Goal: Task Accomplishment & Management: Manage account settings

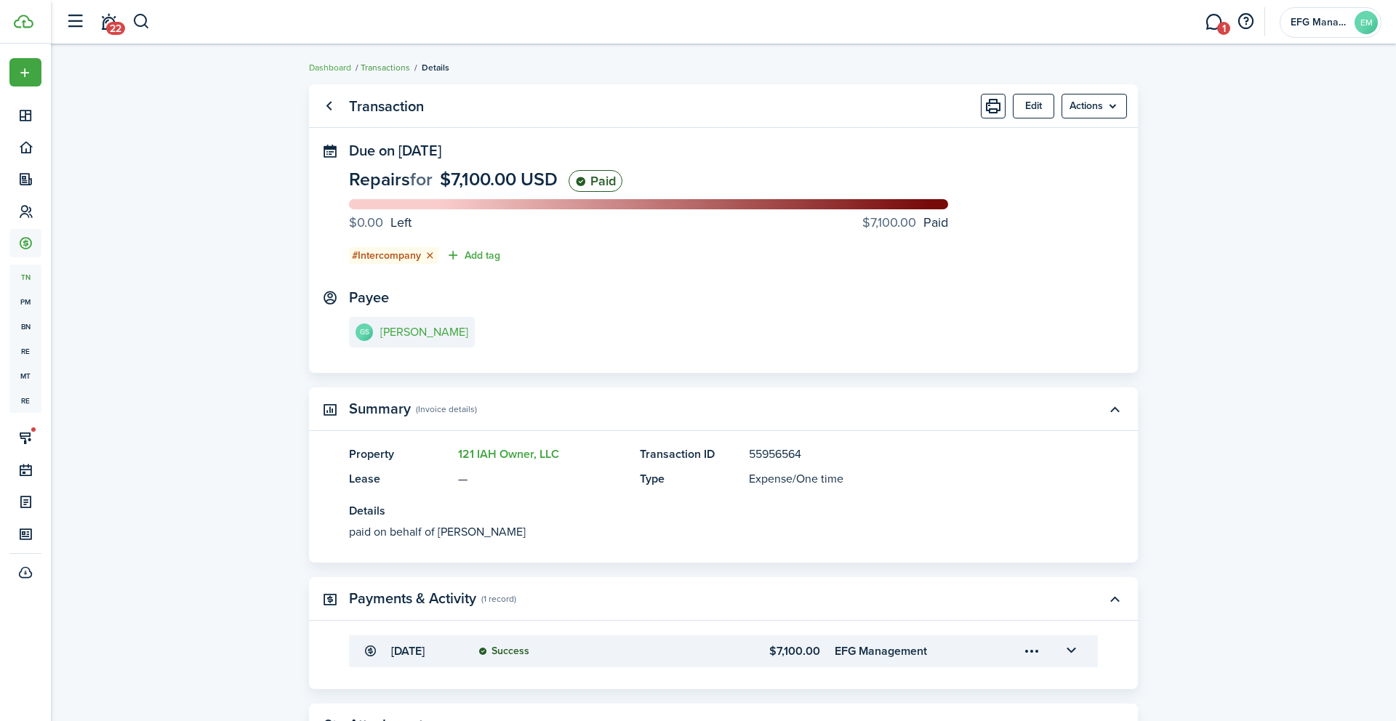
click at [372, 63] on link "Transactions" at bounding box center [385, 67] width 49 height 13
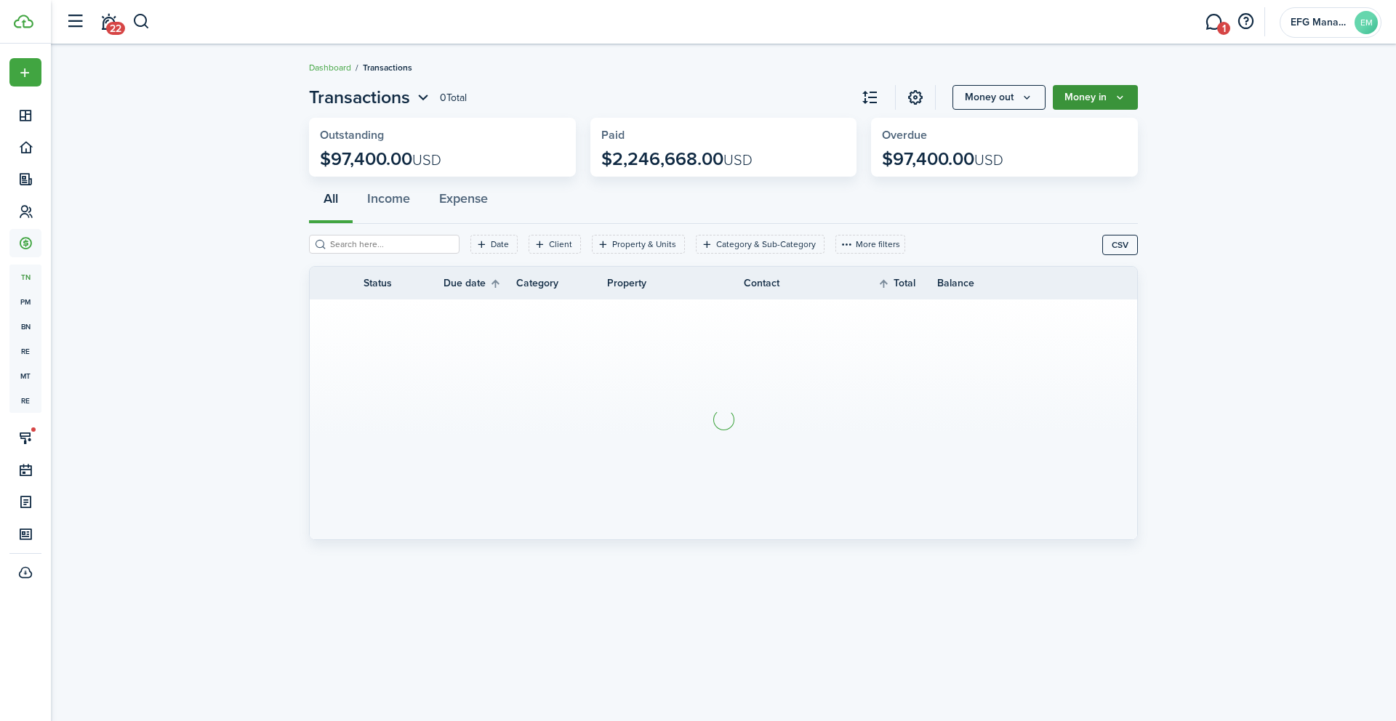
click at [1082, 94] on button "Money in" at bounding box center [1095, 97] width 85 height 25
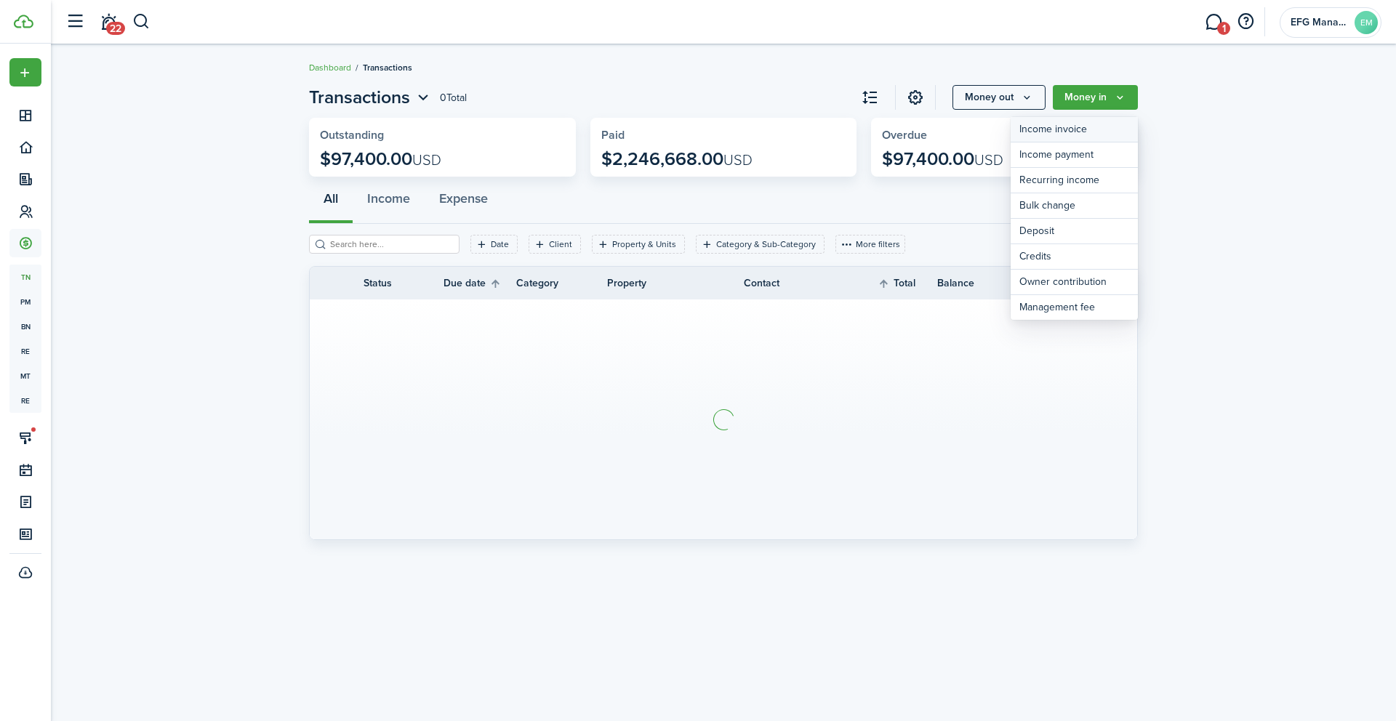
click at [1056, 130] on link "Income invoice" at bounding box center [1074, 129] width 127 height 25
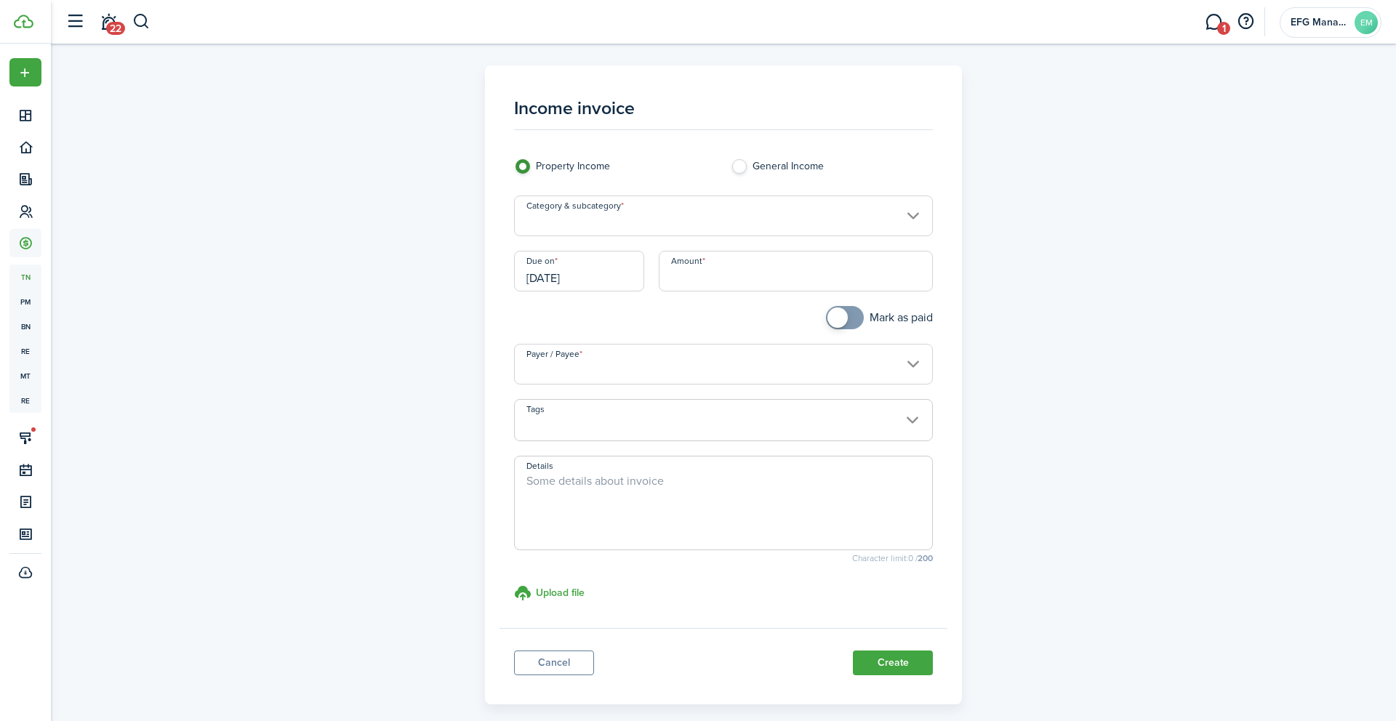
click at [673, 222] on input "Category & subcategory" at bounding box center [724, 216] width 420 height 41
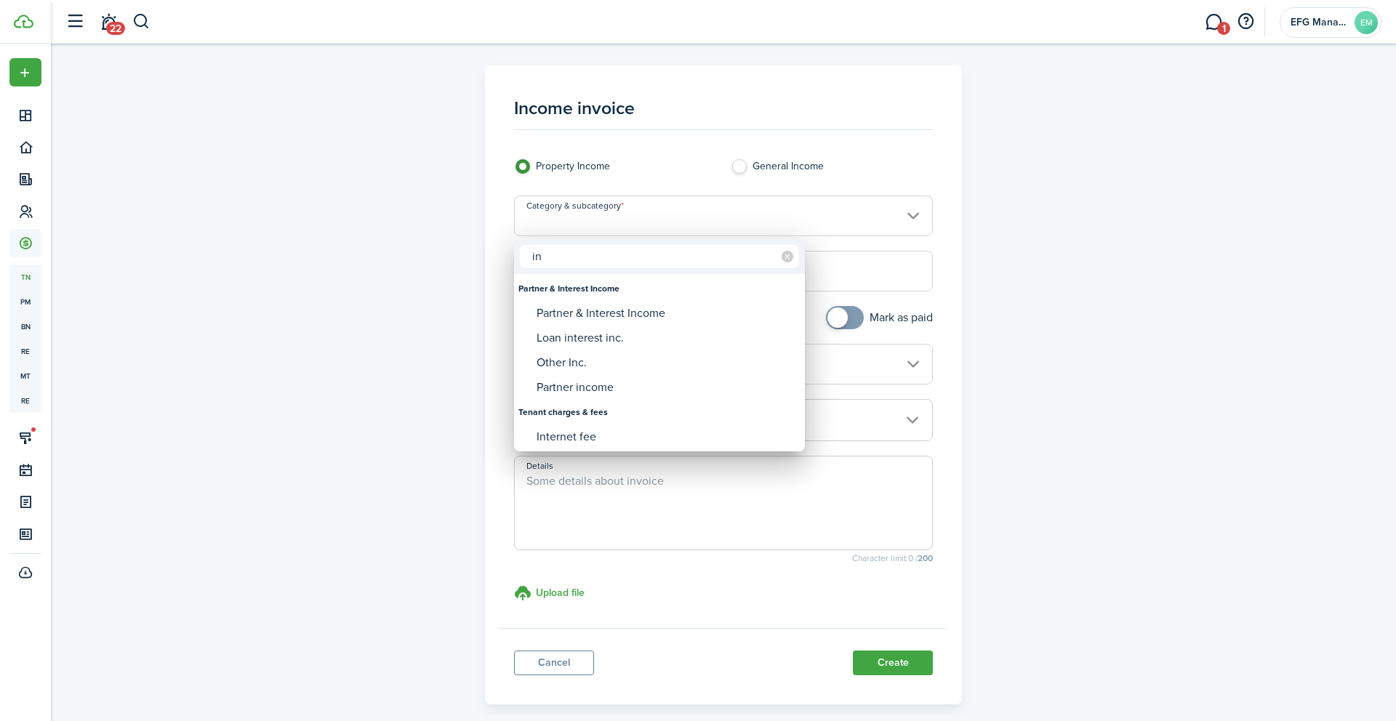
type input "i"
click at [553, 658] on div at bounding box center [698, 361] width 1629 height 954
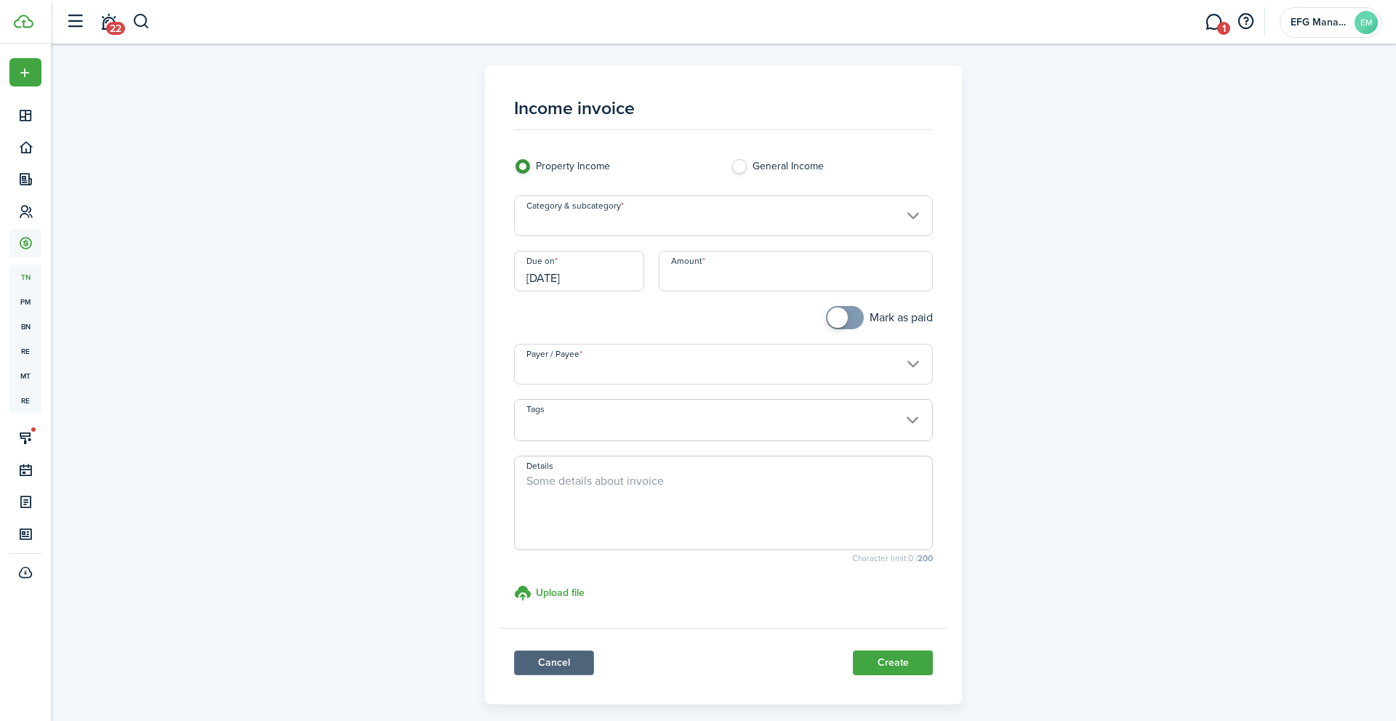
click at [553, 657] on link "Cancel" at bounding box center [554, 663] width 80 height 25
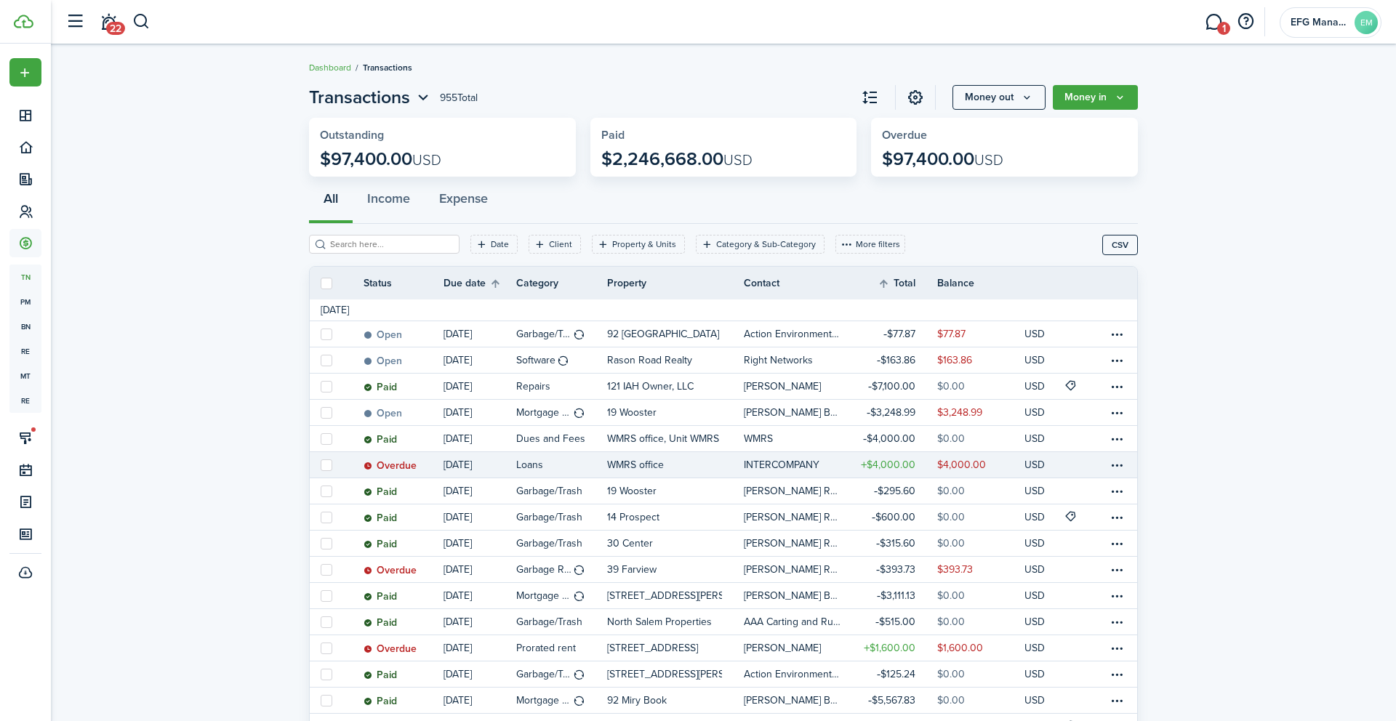
click at [667, 465] on link "WMRS office" at bounding box center [675, 464] width 137 height 25
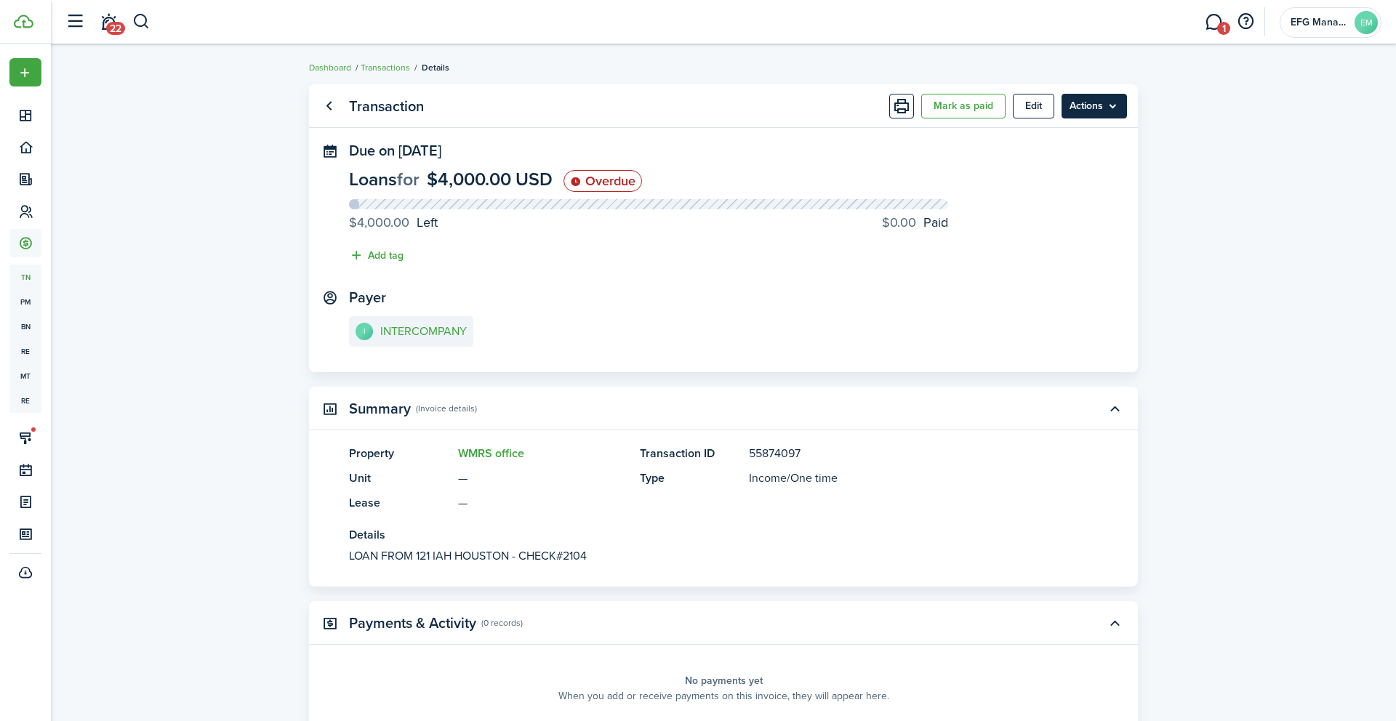
click at [1100, 108] on menu-btn "Actions" at bounding box center [1093, 106] width 65 height 25
click at [1048, 168] on link "Clone" at bounding box center [1063, 163] width 127 height 25
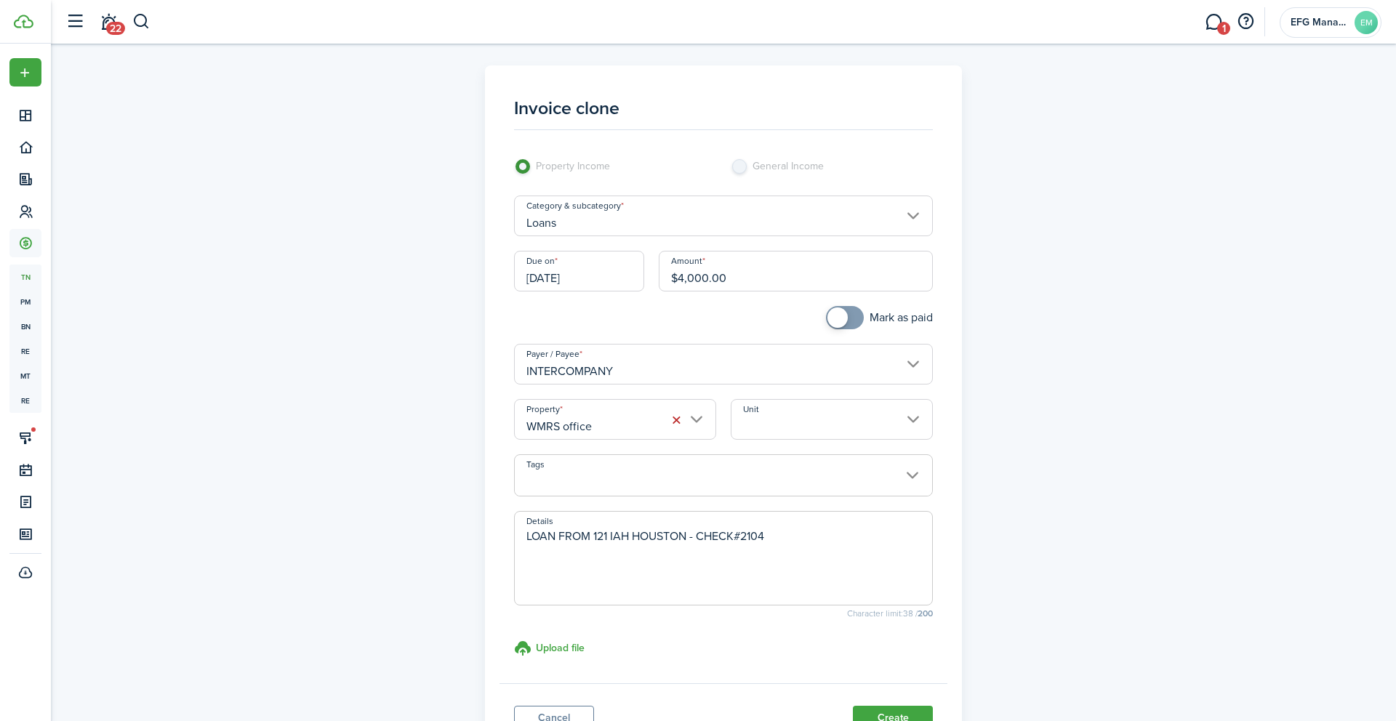
click at [581, 422] on input "WMRS office" at bounding box center [615, 419] width 202 height 41
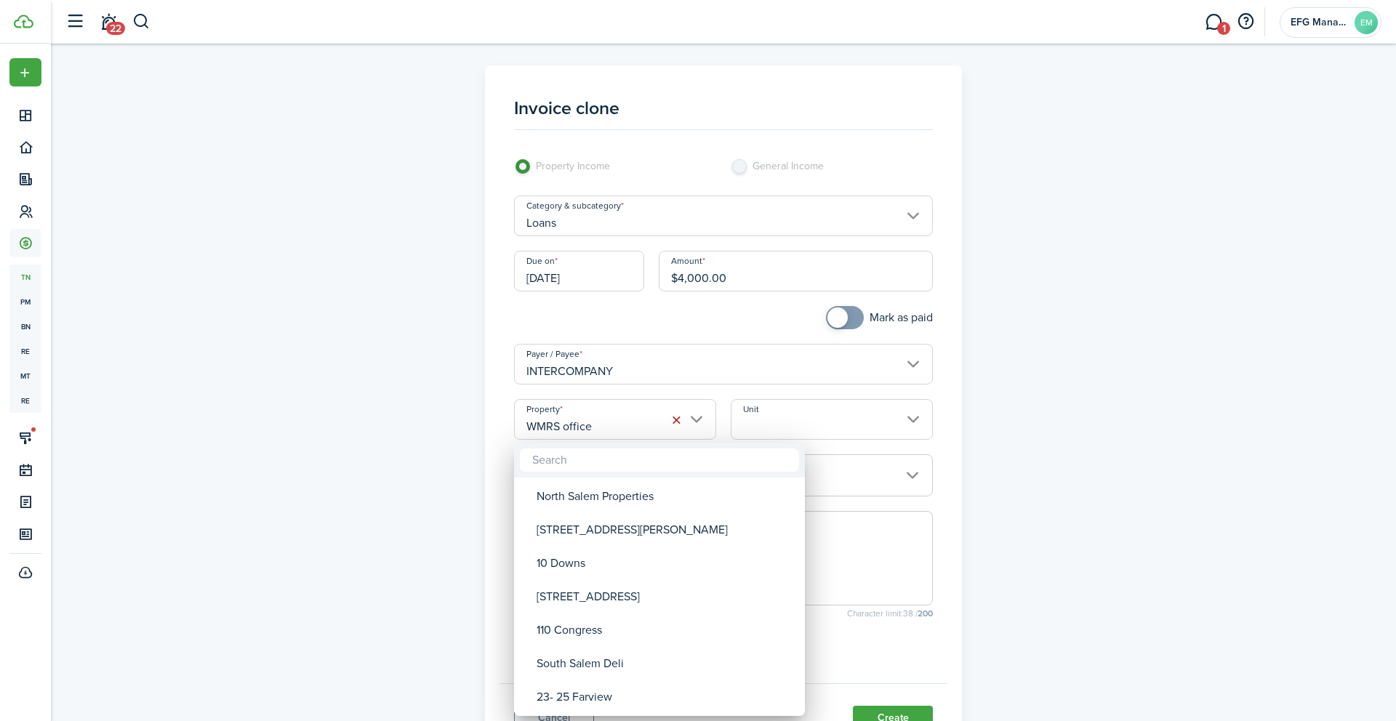
click at [409, 393] on div at bounding box center [698, 361] width 1629 height 954
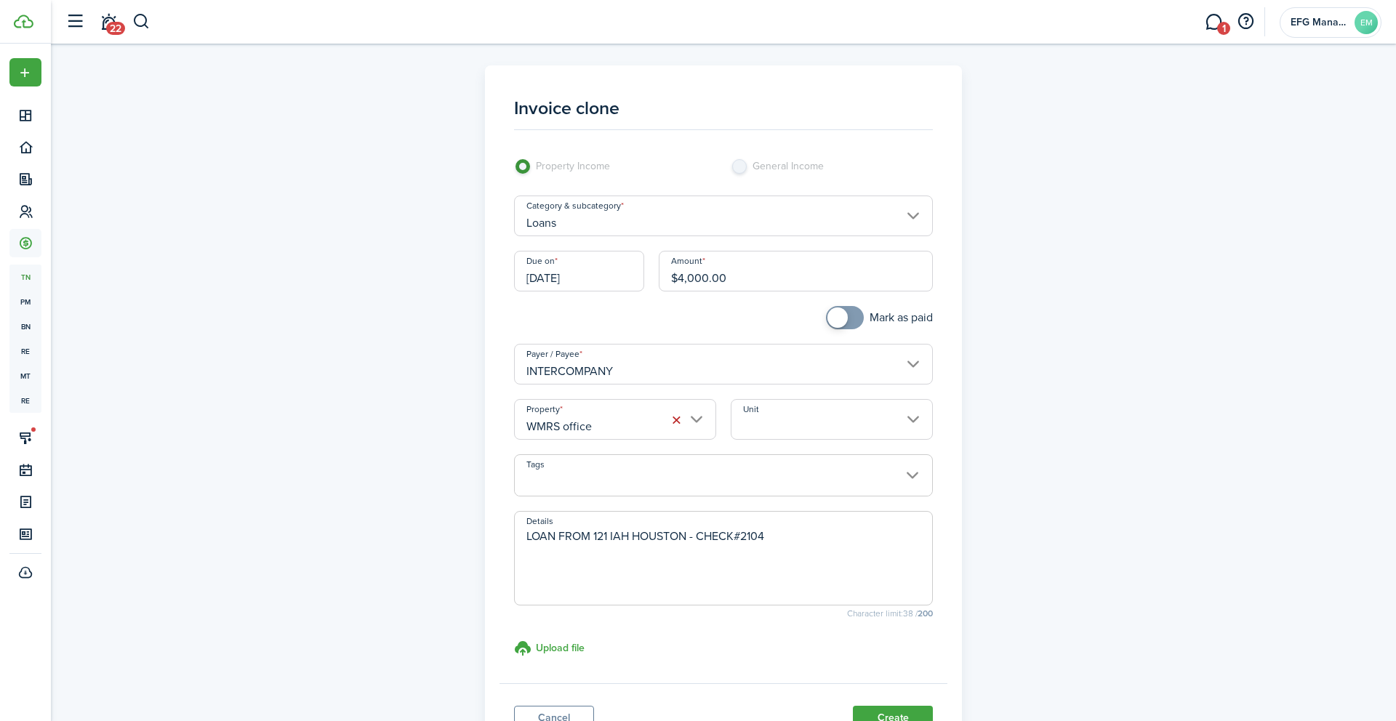
click at [525, 536] on textarea "LOAN FROM 121 IAH HOUSTON - CHECK#2104" at bounding box center [724, 563] width 418 height 70
drag, startPoint x: 567, startPoint y: 532, endPoint x: 489, endPoint y: 537, distance: 78.6
click at [489, 537] on panel-main "Invoice clone Property Income General Income Category & subcategory Loans Due o…" at bounding box center [724, 412] width 478 height 694
click at [790, 537] on textarea "- LOAN FROM 121 IAH HOUSTON - CHECK#2104" at bounding box center [724, 563] width 418 height 70
click at [642, 422] on input "WMRS office" at bounding box center [615, 419] width 202 height 41
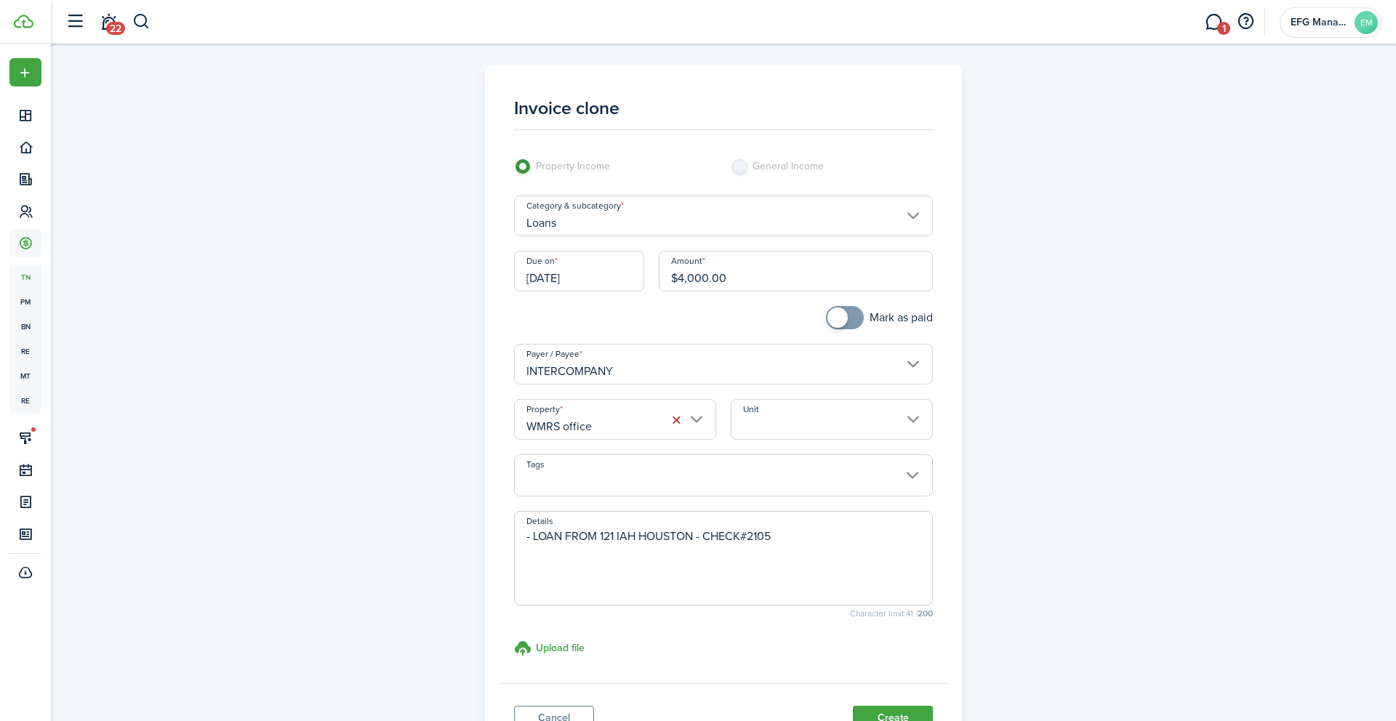
type textarea "- LOAN FROM 121 IAH HOUSTON - CHECK#2105"
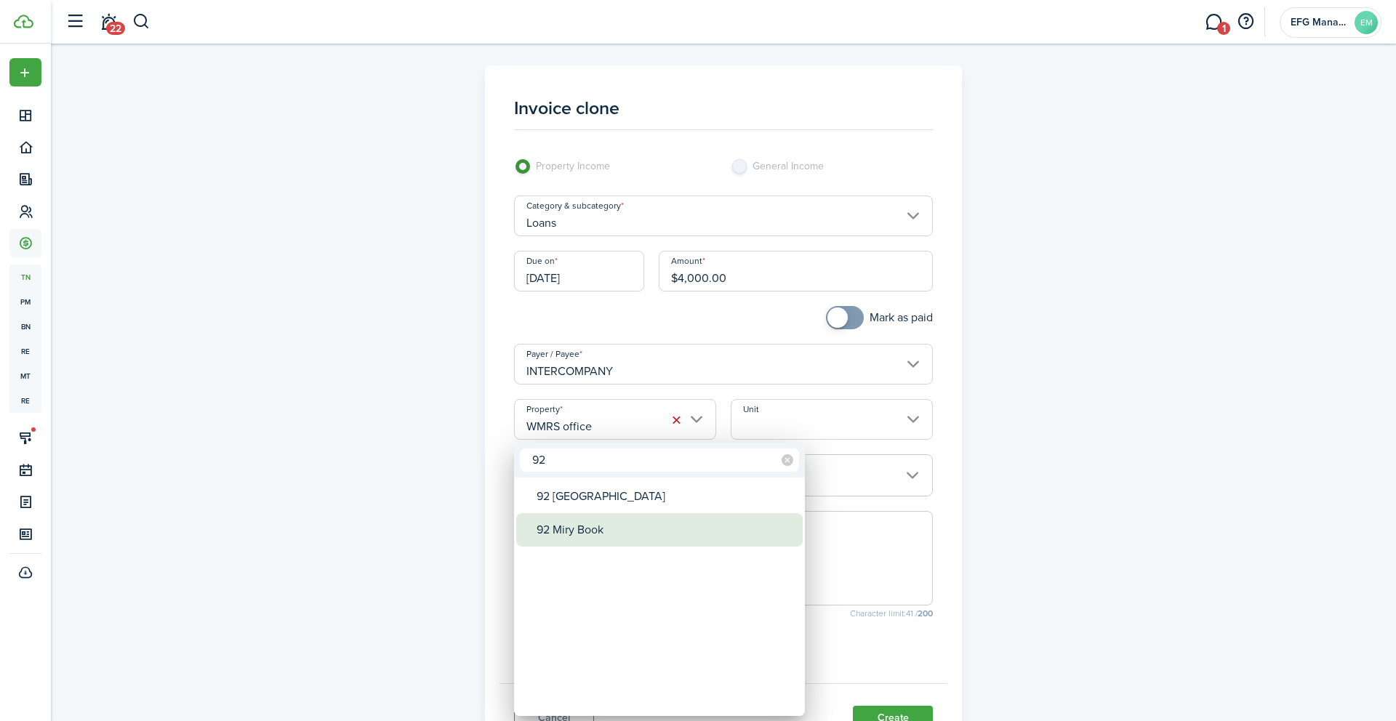
type input "92"
click at [566, 534] on div "92 Miry Book" at bounding box center [665, 529] width 257 height 33
type input "92 Miry Book"
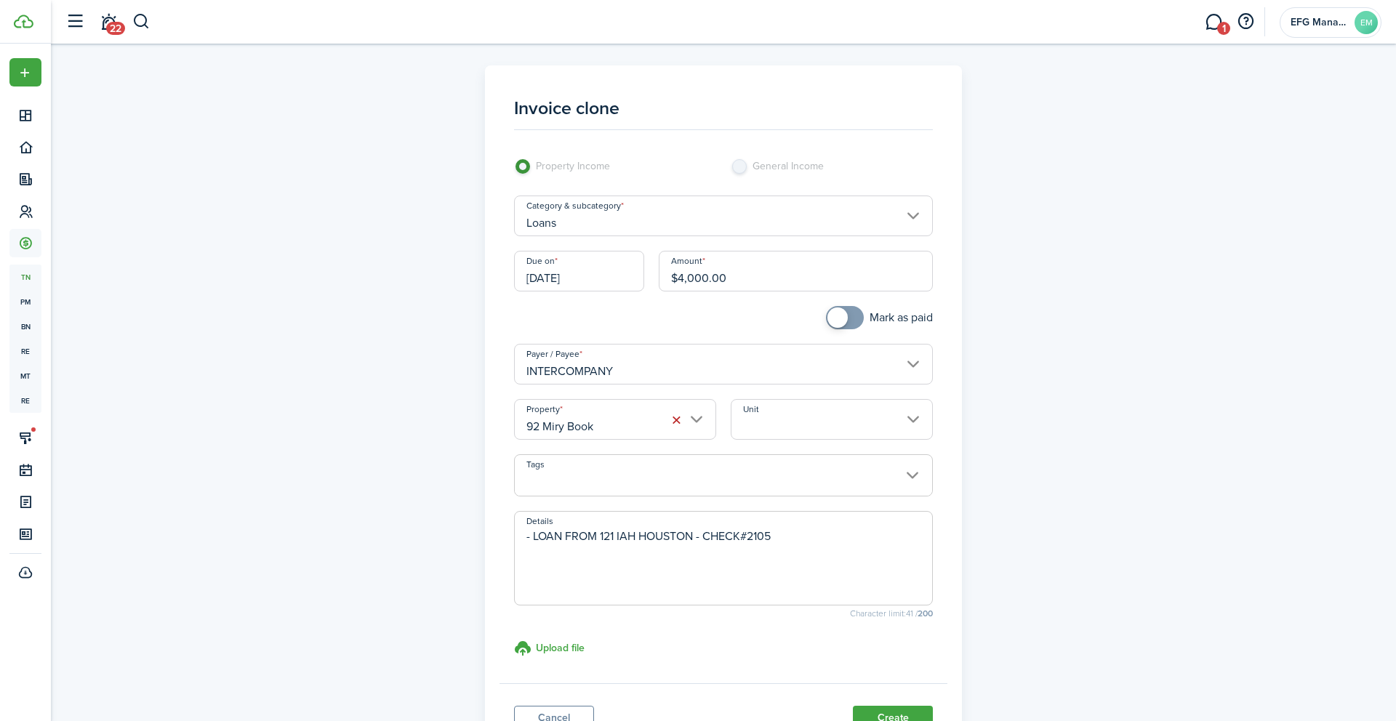
drag, startPoint x: 733, startPoint y: 278, endPoint x: 555, endPoint y: 278, distance: 177.4
click at [555, 278] on div "Due on [DATE] Amount $4,000.00" at bounding box center [724, 278] width 434 height 55
click at [574, 268] on input "[DATE]" at bounding box center [579, 271] width 130 height 41
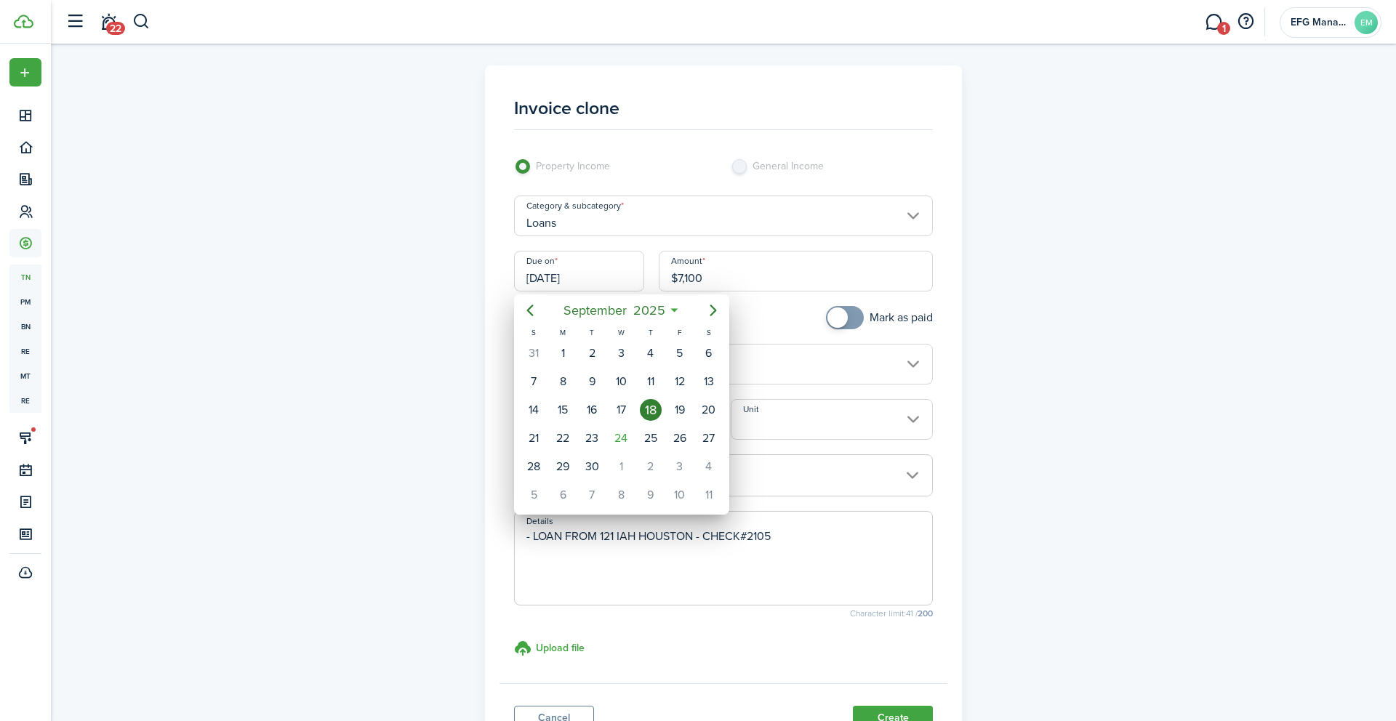
type input "$7,100.00"
click at [627, 439] on div "24" at bounding box center [621, 439] width 22 height 22
type input "[DATE]"
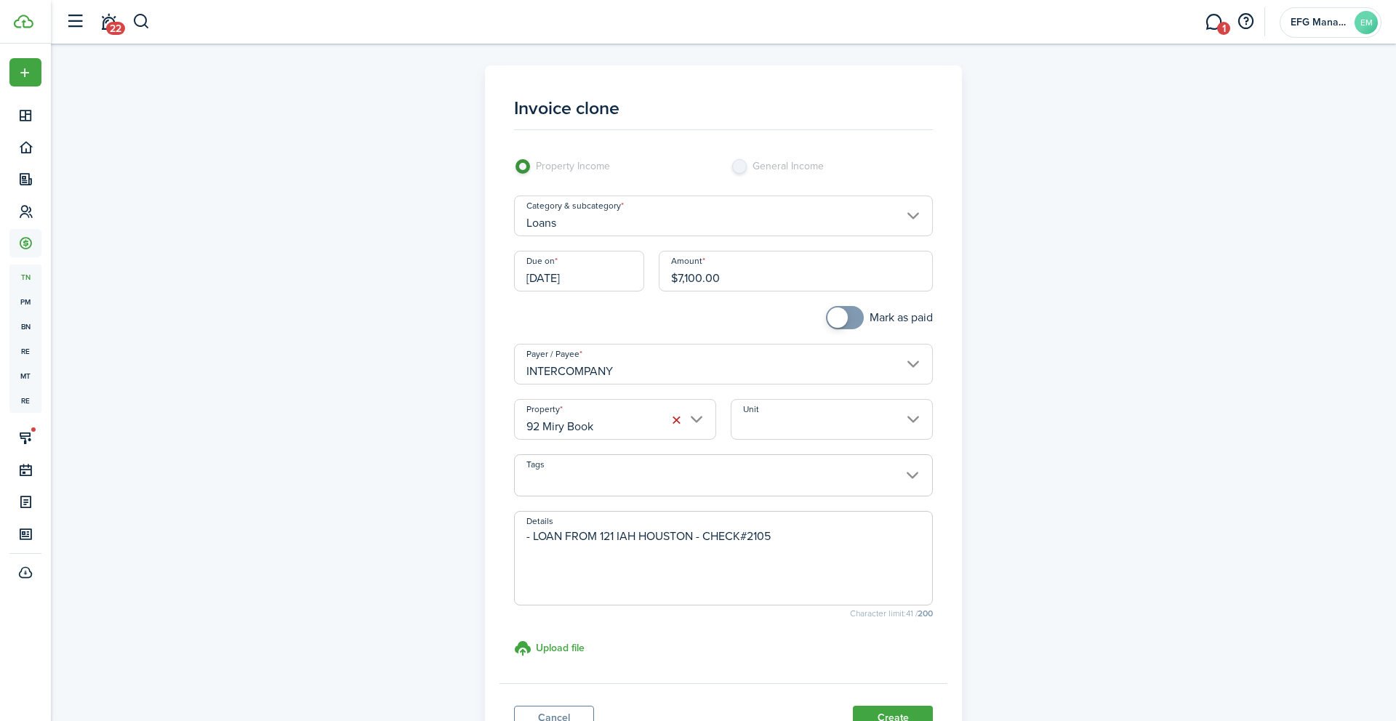
click at [1122, 448] on div "Invoice clone Property Income General Income Category & subcategory Loans Due o…" at bounding box center [723, 412] width 843 height 694
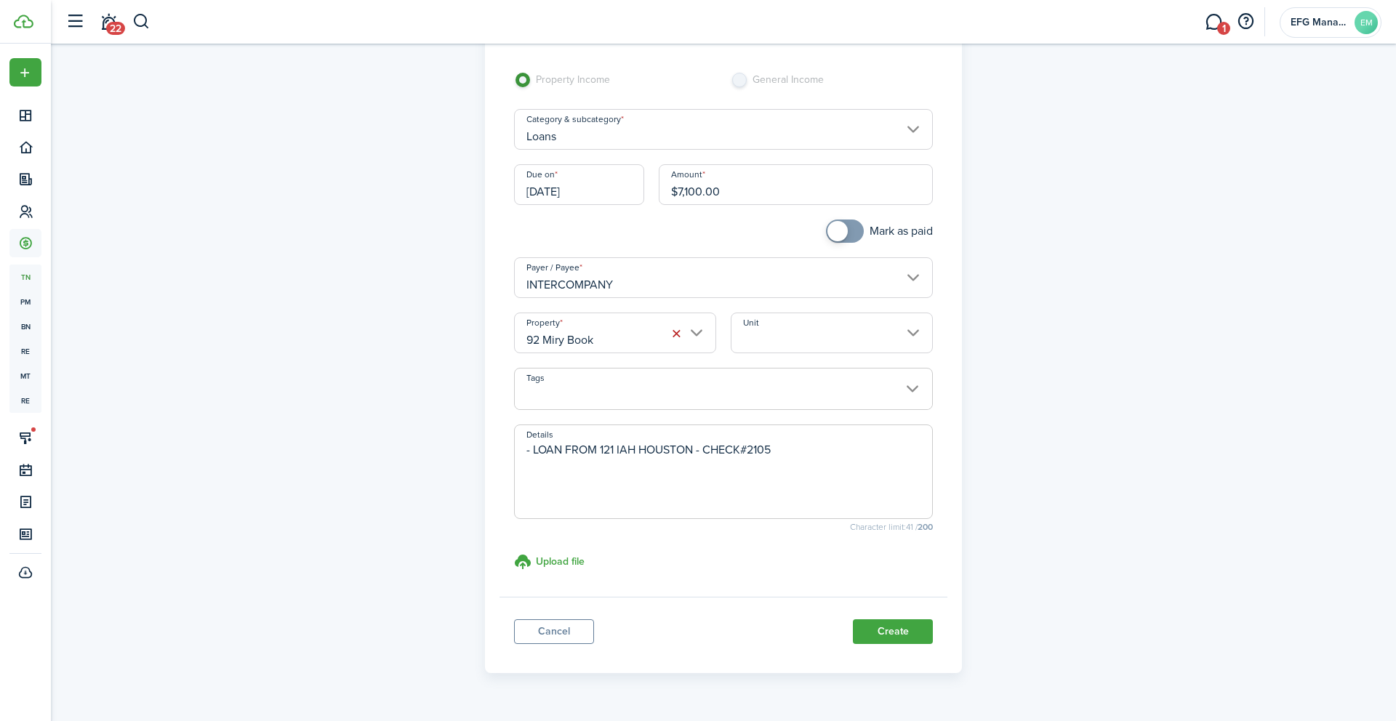
scroll to position [91, 0]
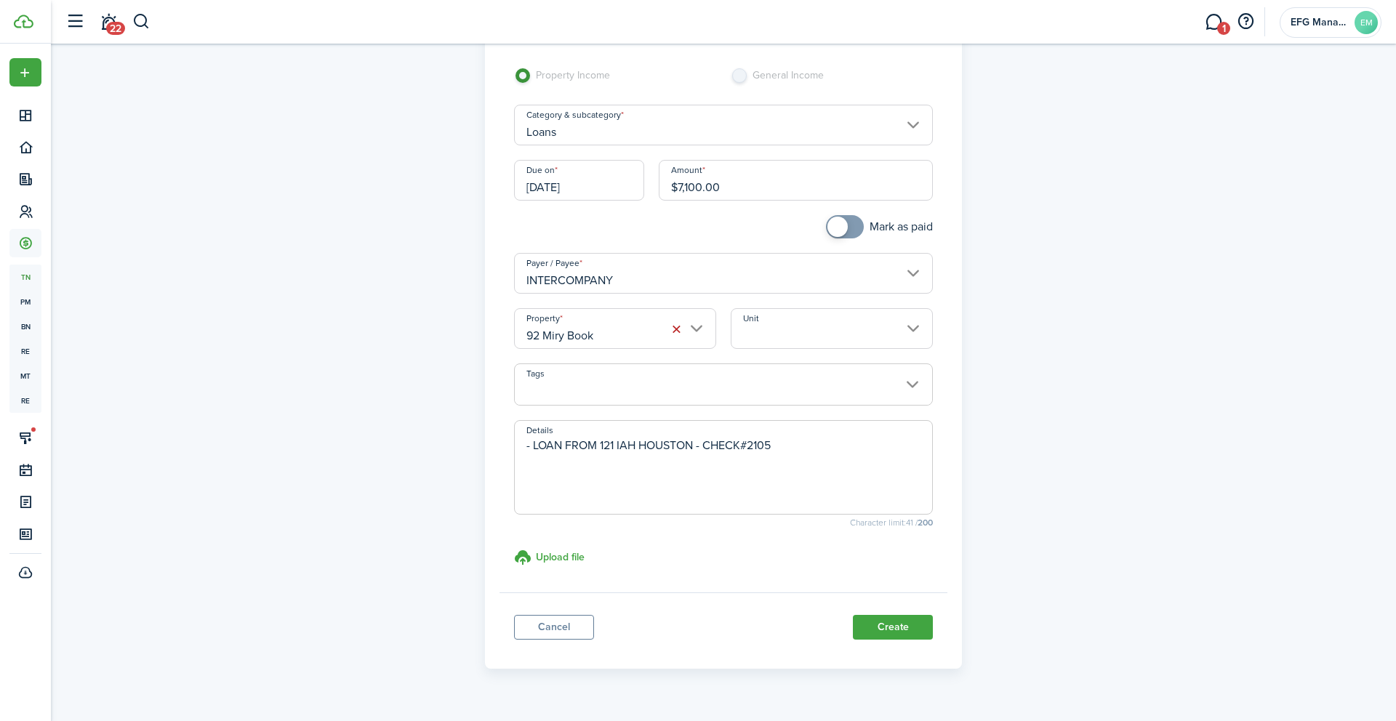
click at [782, 384] on span at bounding box center [724, 392] width 418 height 25
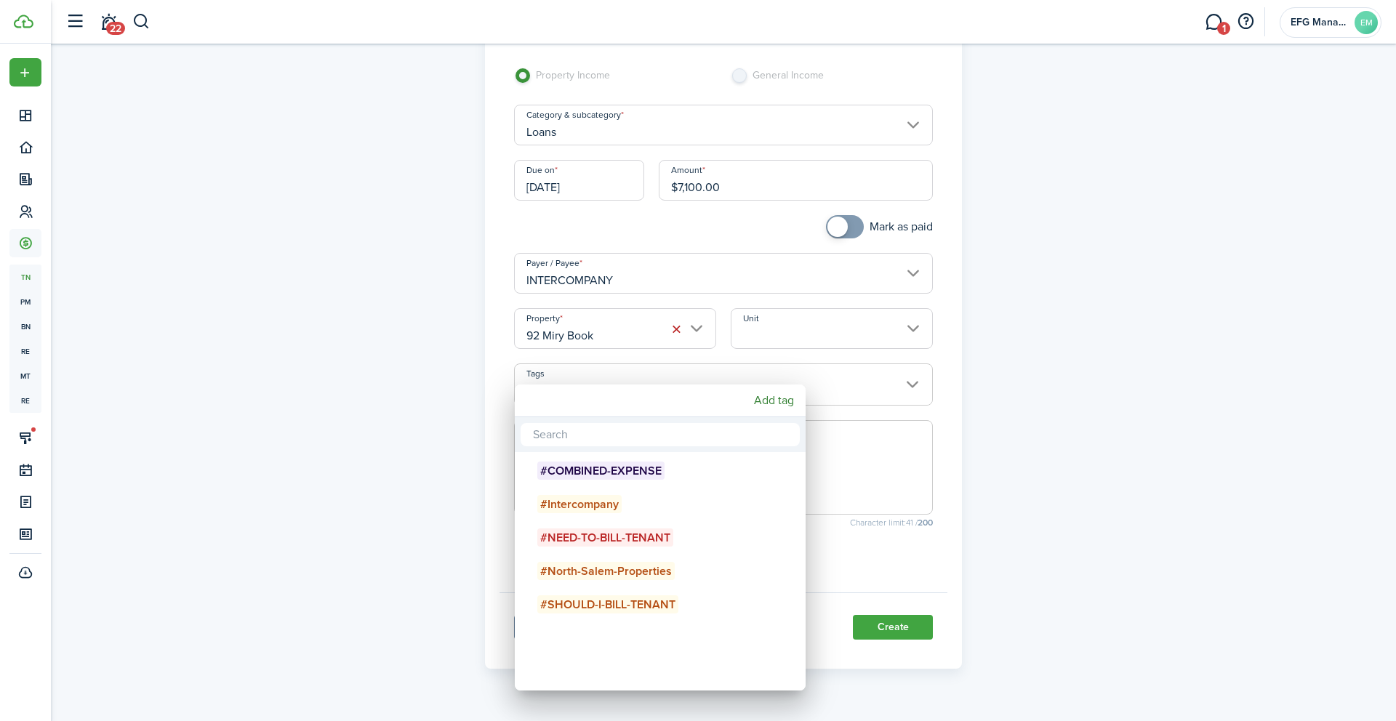
click at [782, 385] on div "Add tag" at bounding box center [660, 401] width 291 height 33
click at [1189, 379] on div at bounding box center [698, 361] width 1629 height 954
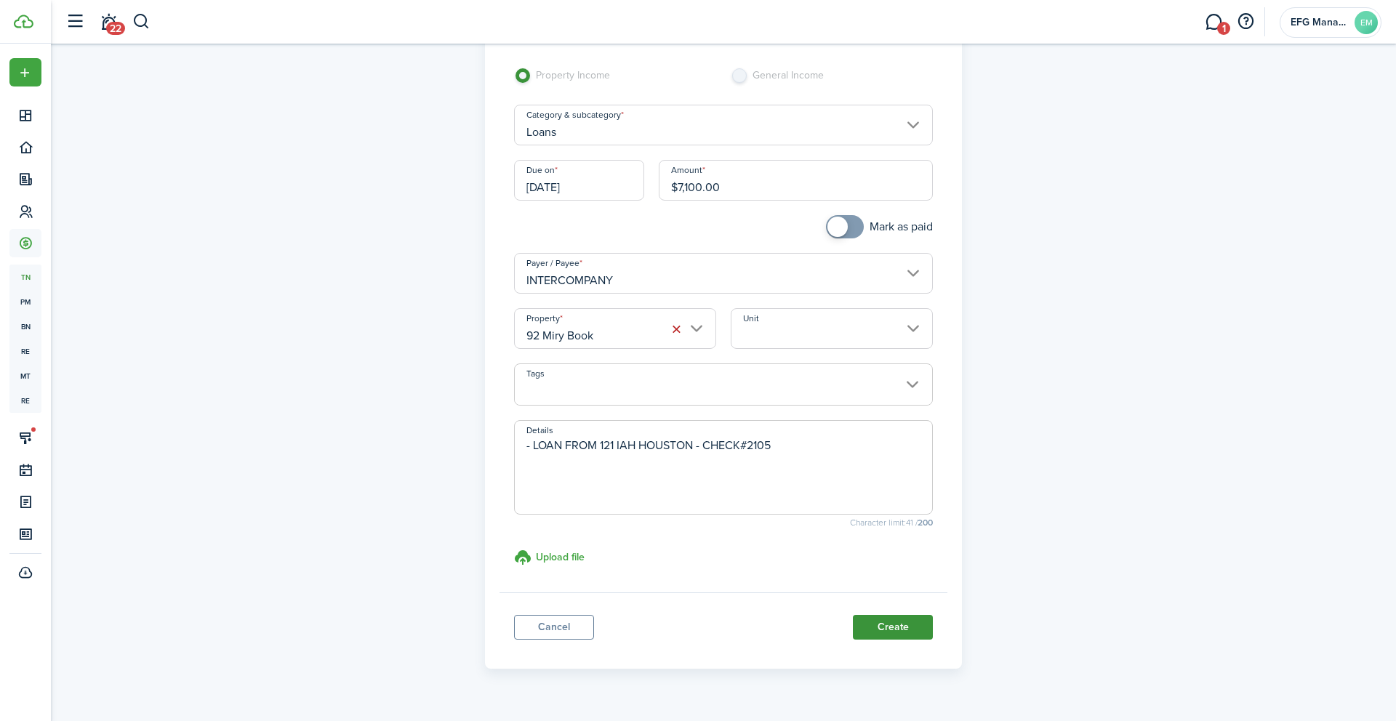
click at [884, 622] on button "Create" at bounding box center [893, 627] width 80 height 25
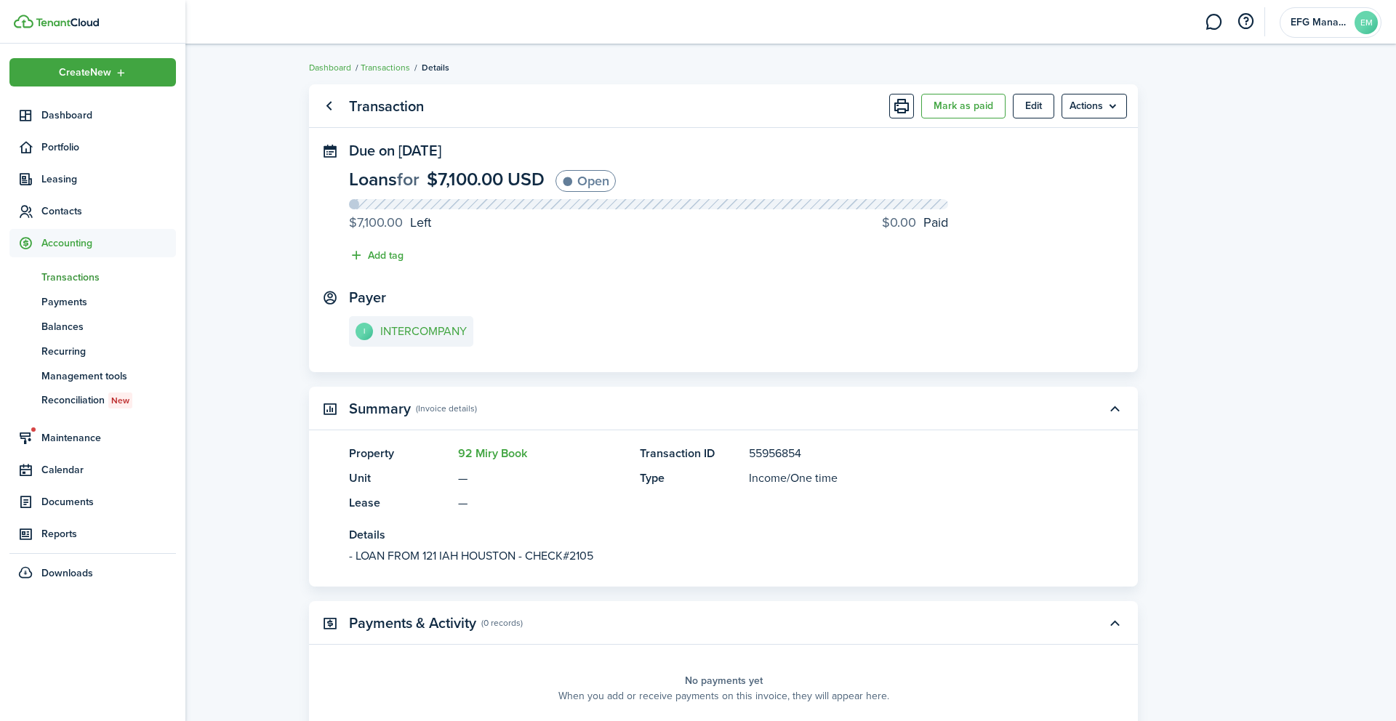
click at [32, 18] on img at bounding box center [24, 22] width 20 height 14
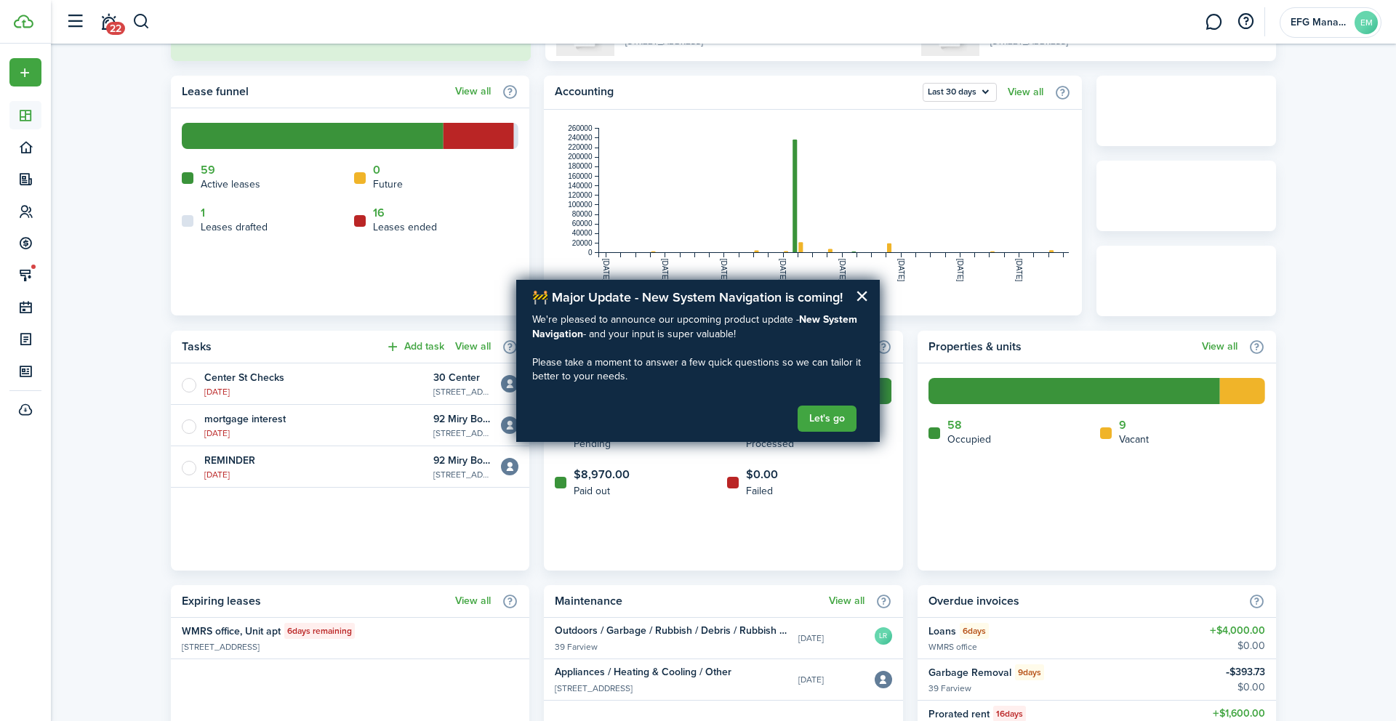
scroll to position [372, 0]
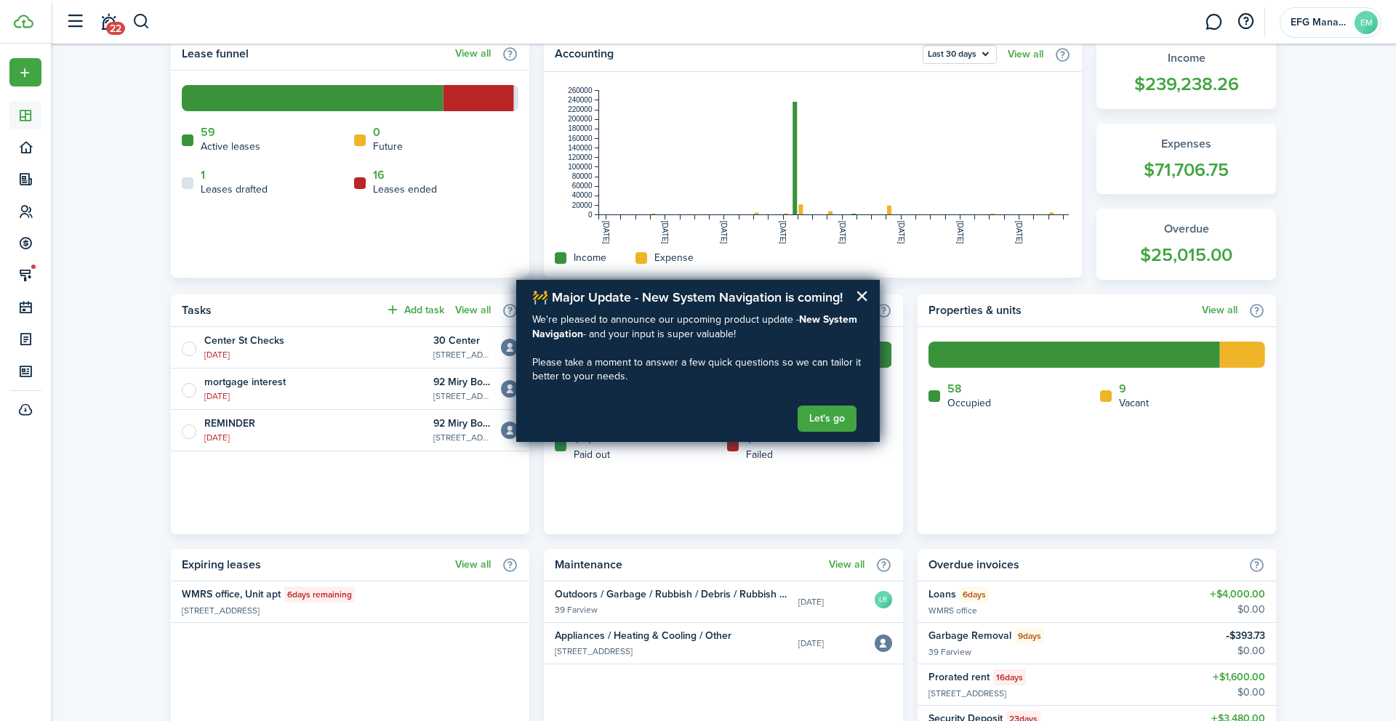
click at [393, 195] on home-widget-title "Leases ended" at bounding box center [405, 189] width 64 height 15
click at [867, 297] on button "×" at bounding box center [862, 295] width 14 height 23
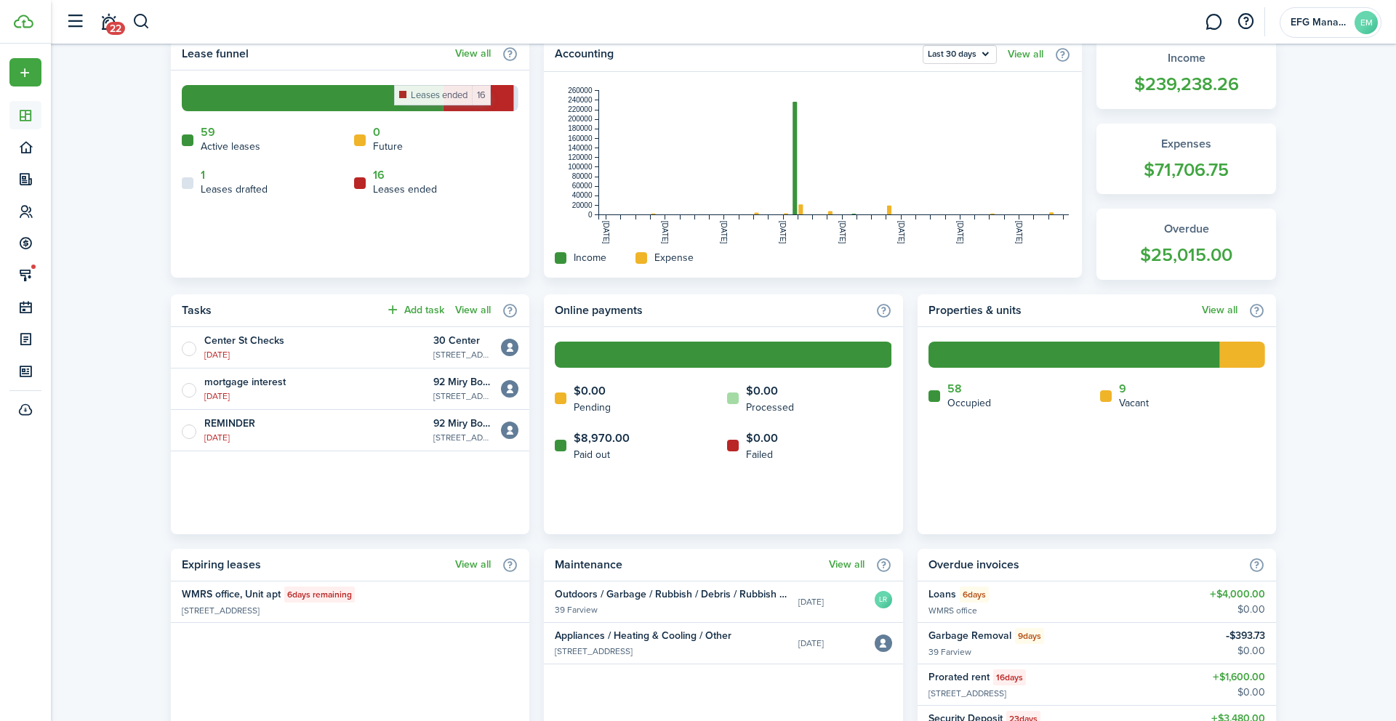
click at [492, 100] on rect at bounding box center [478, 98] width 71 height 26
drag, startPoint x: 492, startPoint y: 100, endPoint x: 467, endPoint y: 112, distance: 28.3
click at [492, 100] on rect at bounding box center [478, 98] width 71 height 26
click at [484, 49] on link "View all" at bounding box center [473, 54] width 36 height 12
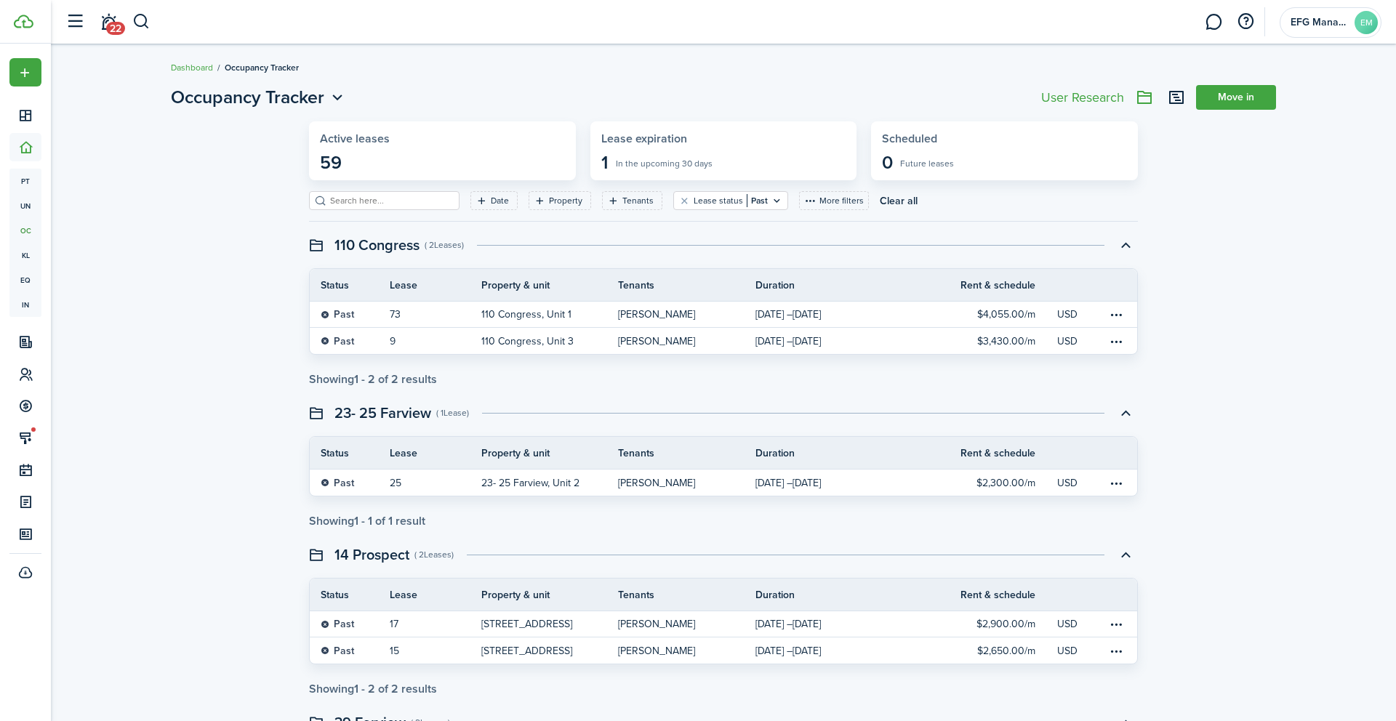
click at [627, 148] on widget-stats "Lease expiration 1 In the upcoming 30 days" at bounding box center [723, 150] width 267 height 59
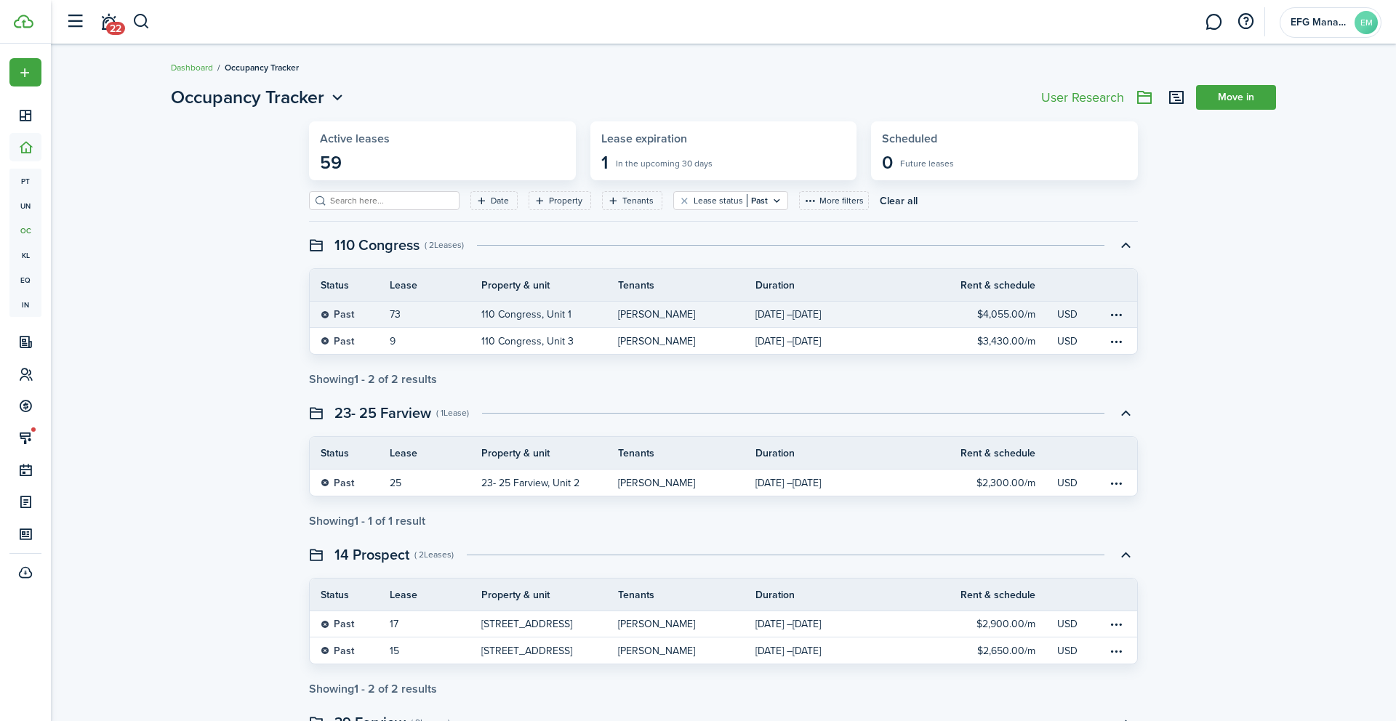
click at [643, 310] on table-info-title "[PERSON_NAME]" at bounding box center [656, 314] width 77 height 15
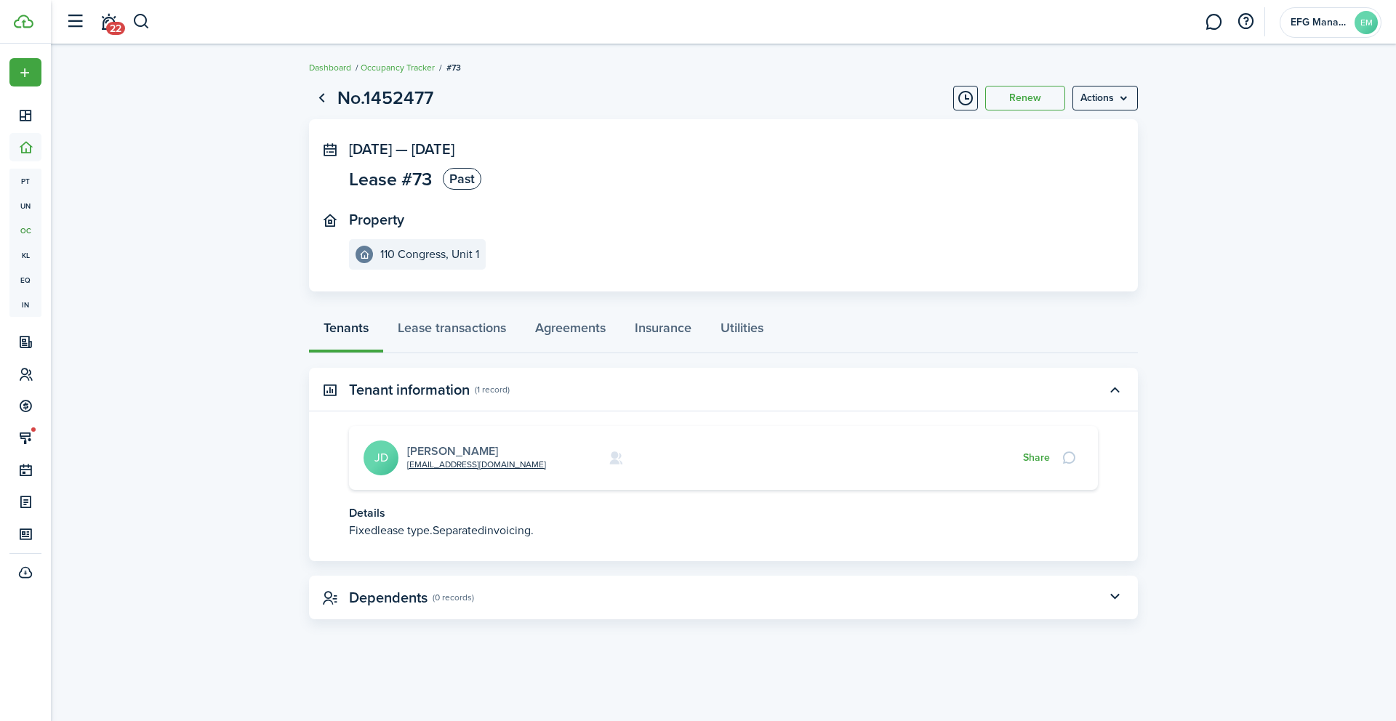
click at [473, 451] on link "[PERSON_NAME]" at bounding box center [452, 451] width 91 height 17
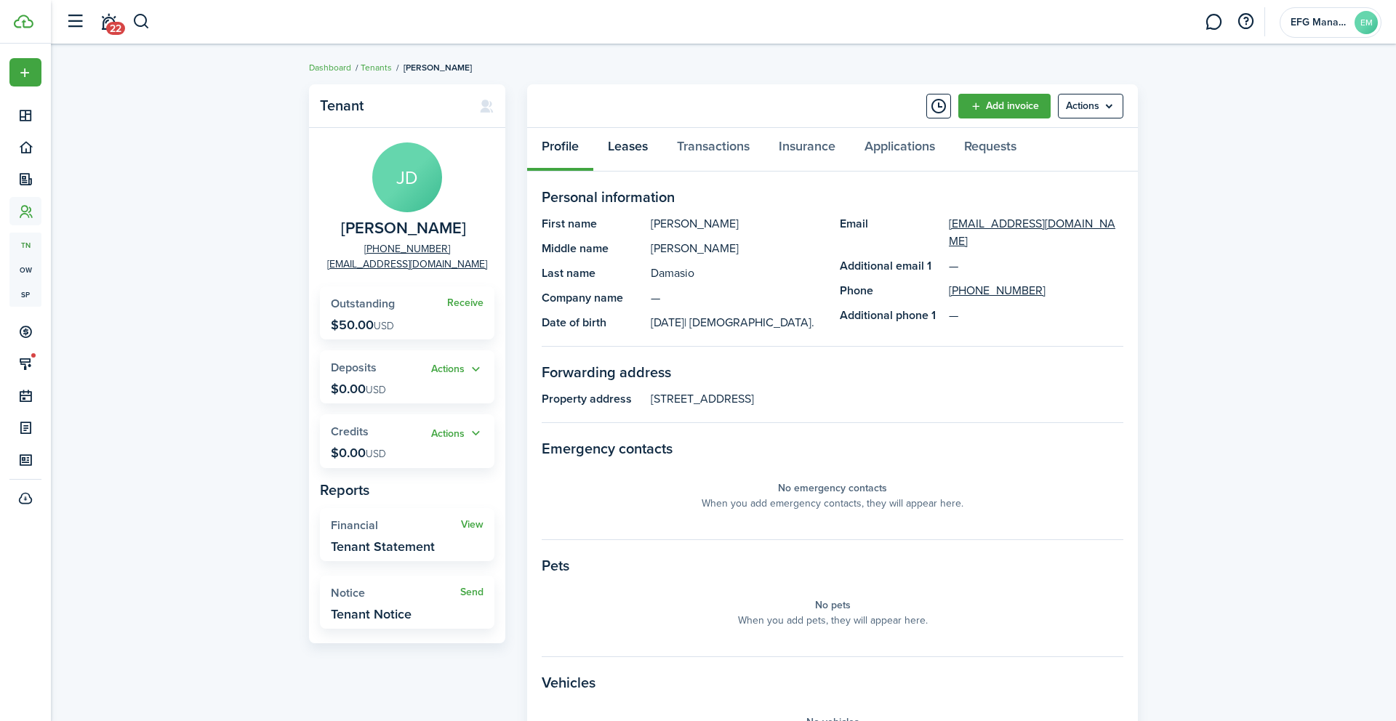
click at [638, 150] on link "Leases" at bounding box center [627, 150] width 69 height 44
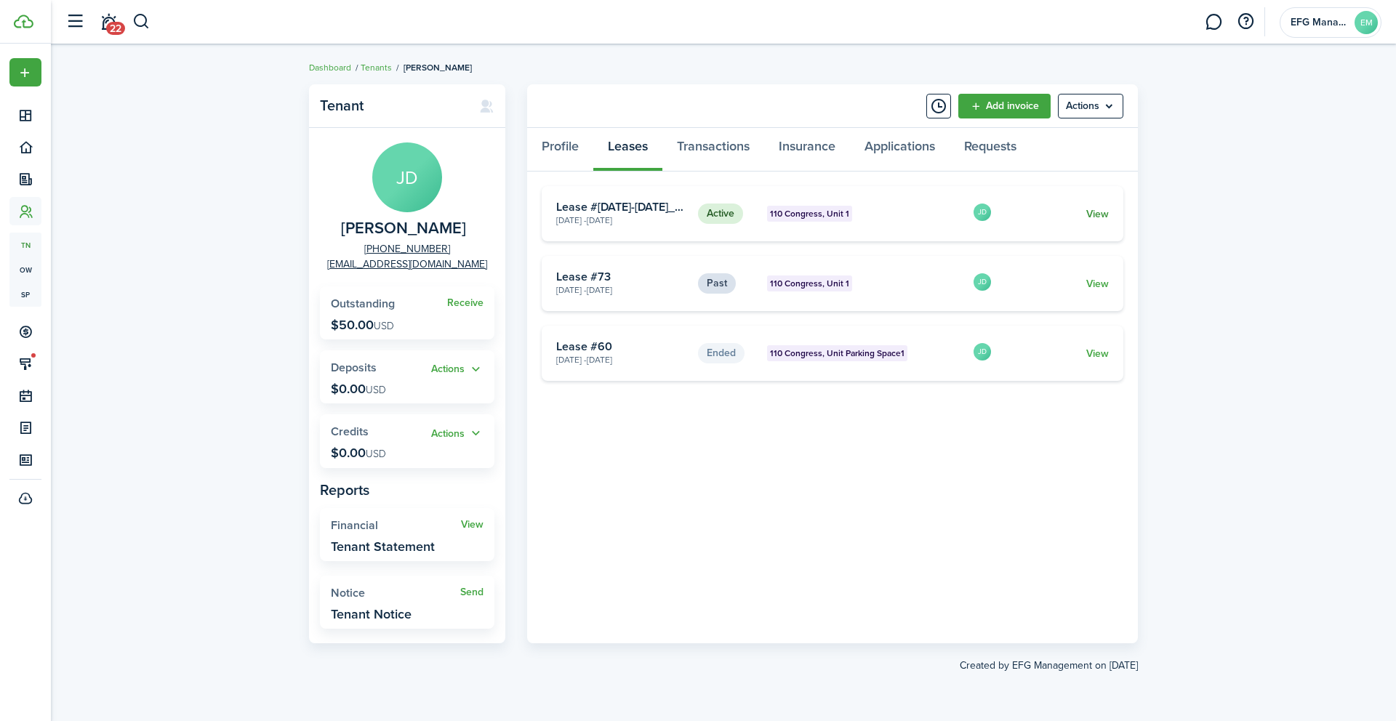
click at [1095, 216] on link "View" at bounding box center [1097, 213] width 23 height 15
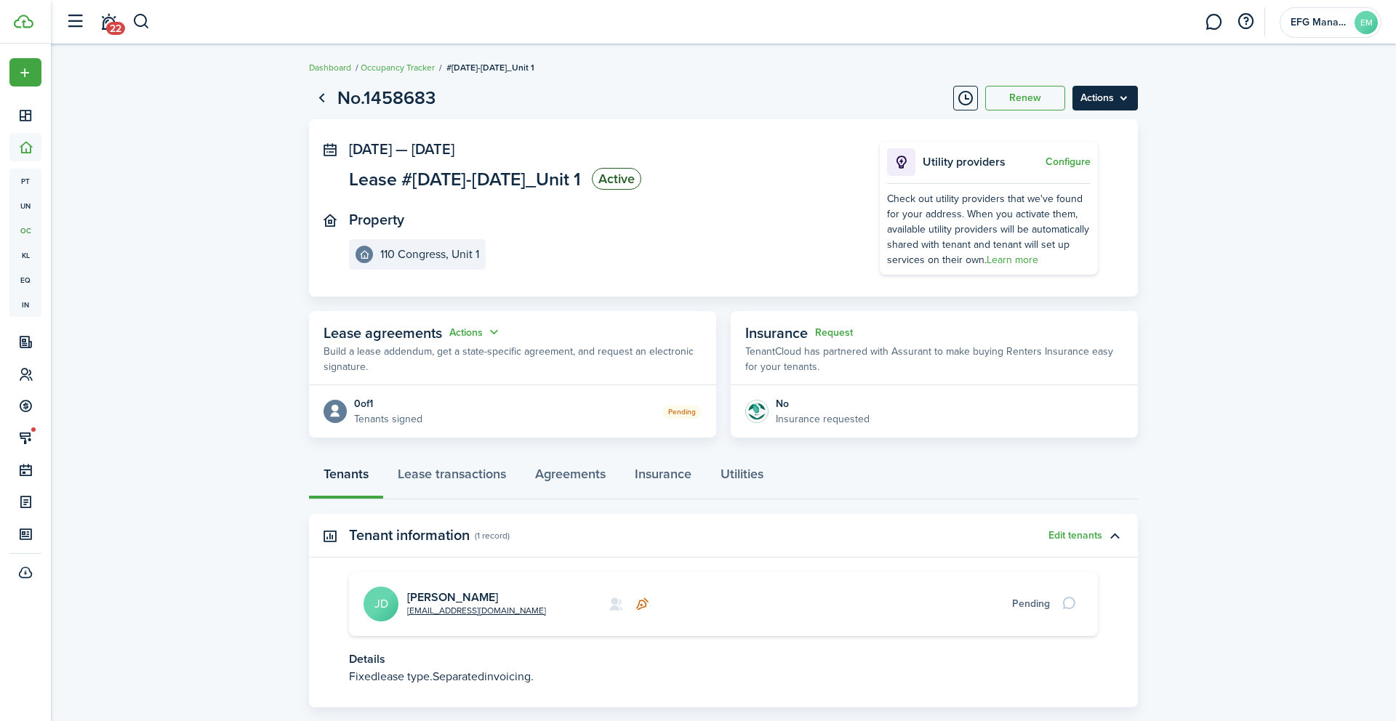
click at [1126, 101] on menu-btn "Actions" at bounding box center [1104, 98] width 65 height 25
click at [1070, 599] on div at bounding box center [1071, 604] width 25 height 20
click at [1075, 536] on button "Edit tenants" at bounding box center [1075, 536] width 54 height 12
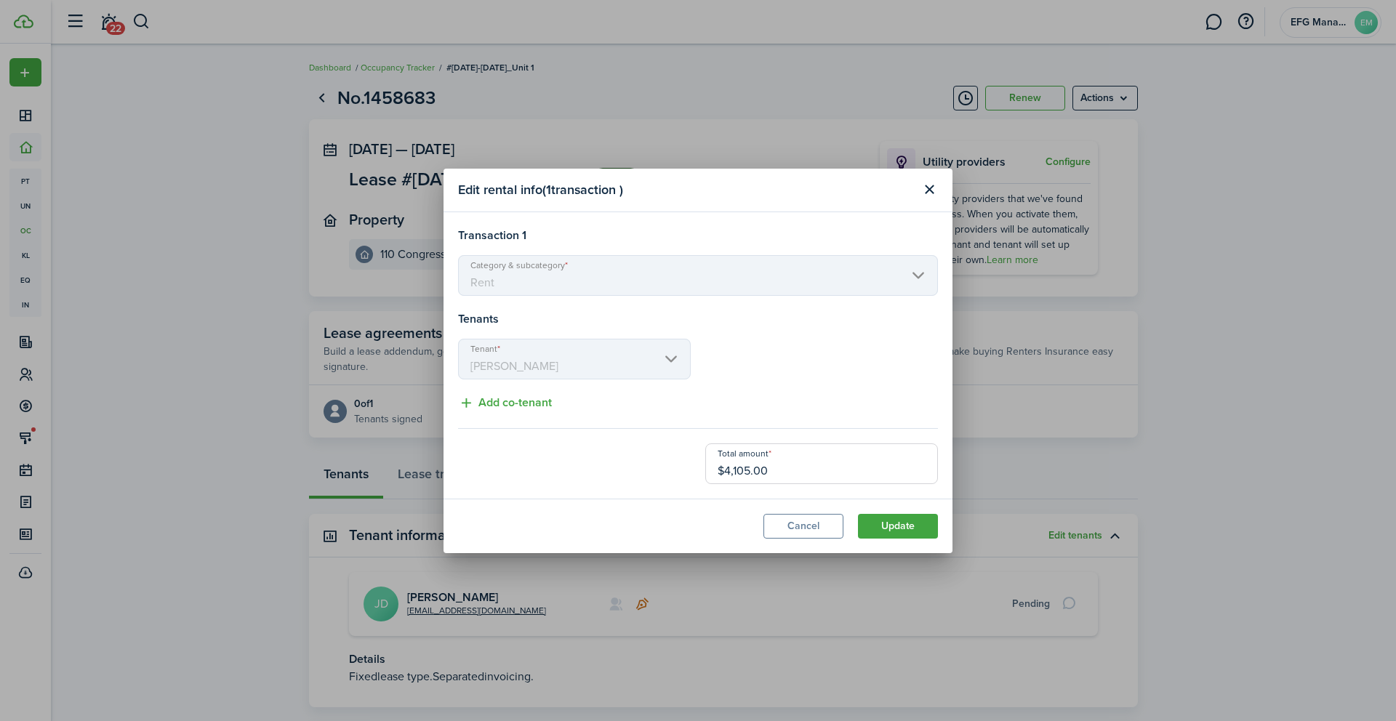
click at [1075, 537] on div "Edit rental info ( 1 transaction ) Transaction 1 Category & subcategory Rent Te…" at bounding box center [698, 360] width 1396 height 721
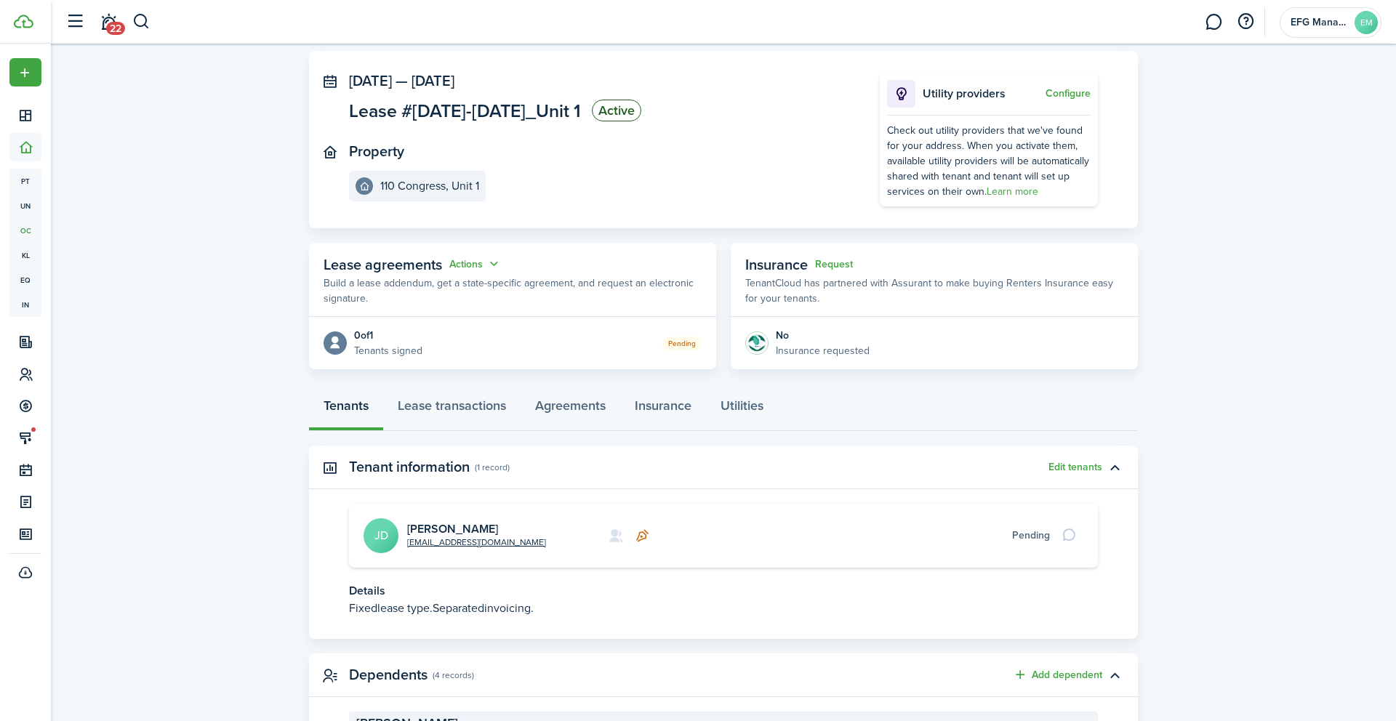
scroll to position [70, 0]
click at [643, 534] on icon at bounding box center [642, 534] width 15 height 15
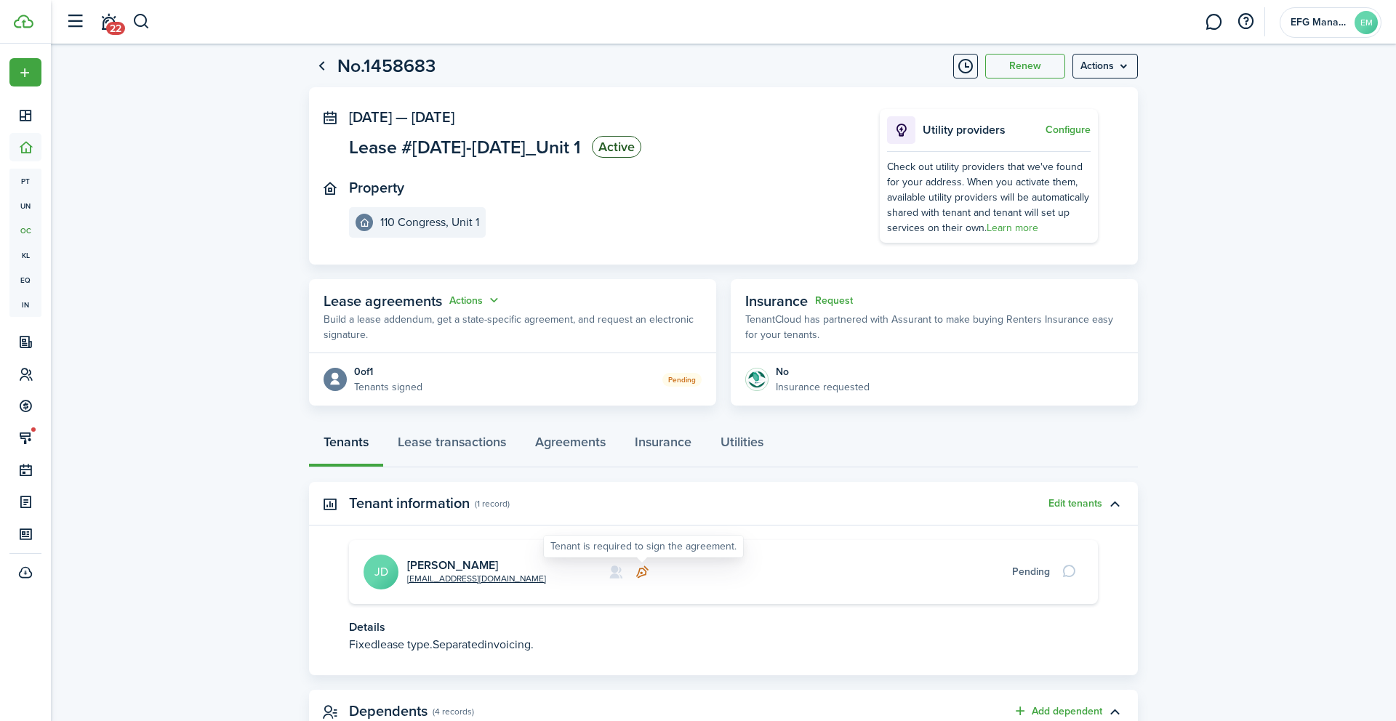
scroll to position [42, 0]
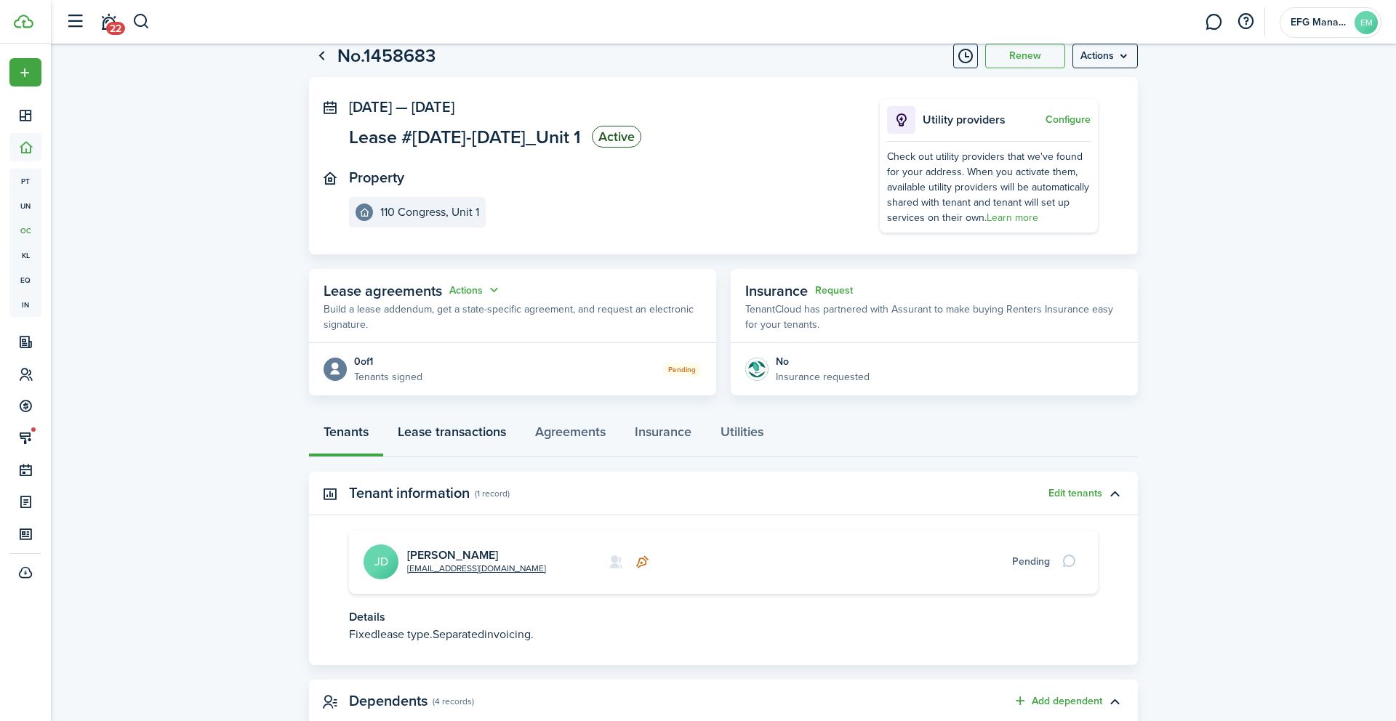
click at [474, 430] on link "Lease transactions" at bounding box center [451, 436] width 137 height 44
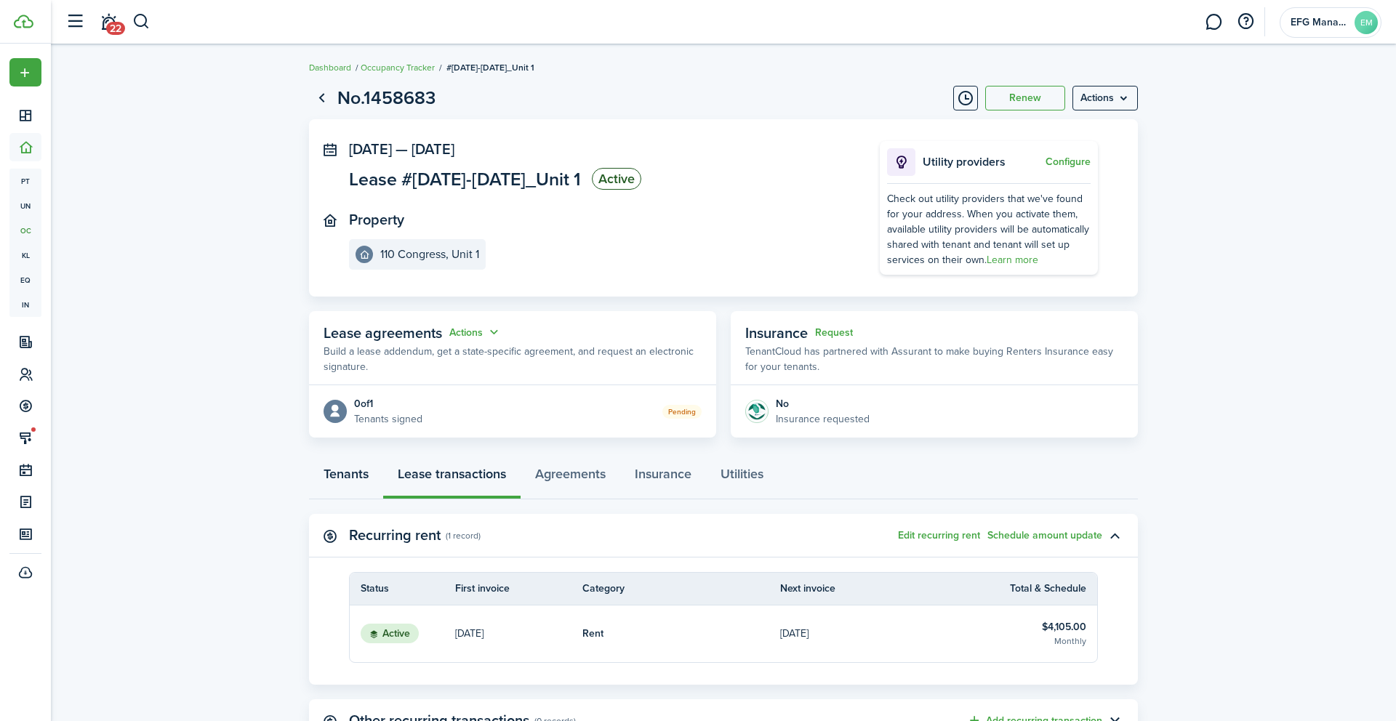
click at [358, 473] on link "Tenants" at bounding box center [346, 478] width 74 height 44
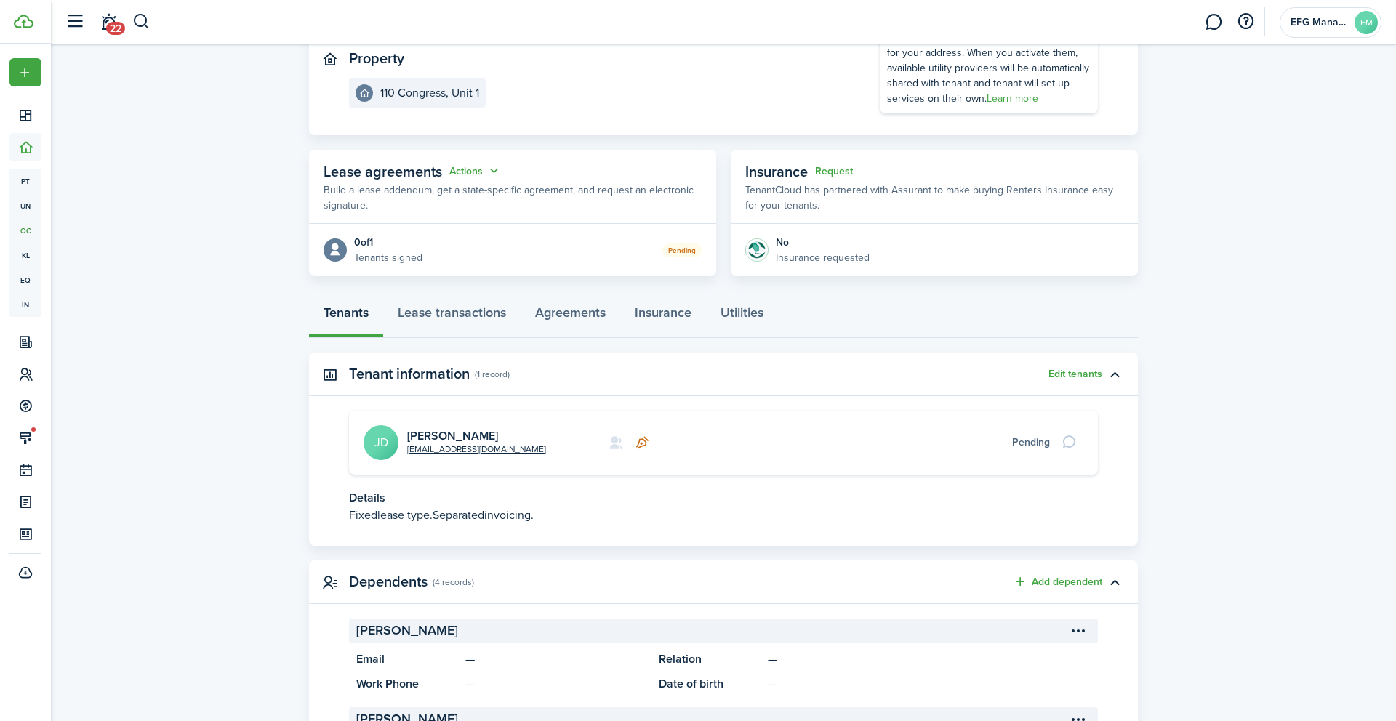
scroll to position [276, 0]
